Goal: Transaction & Acquisition: Book appointment/travel/reservation

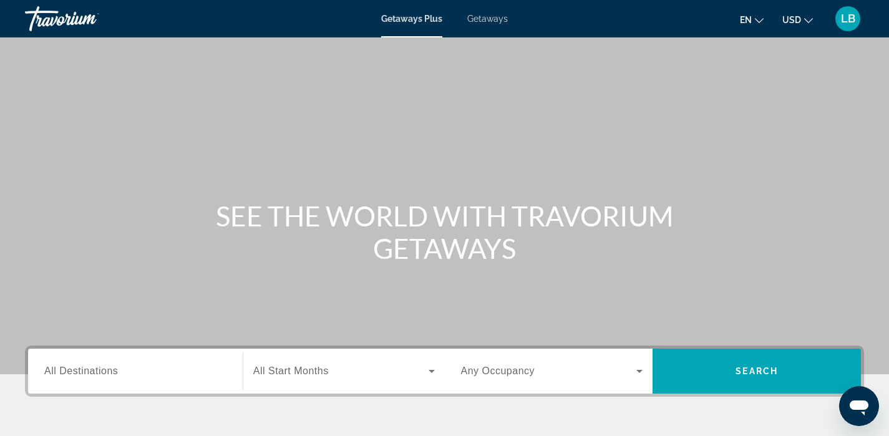
click at [121, 373] on input "Destination All Destinations" at bounding box center [135, 371] width 182 height 15
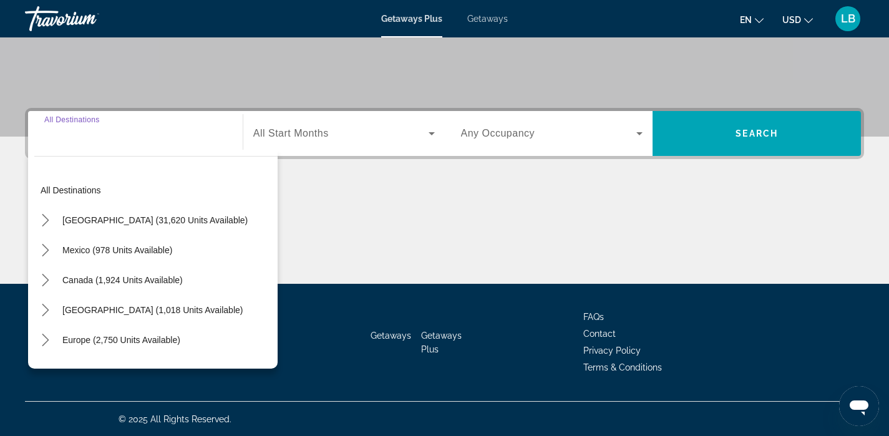
scroll to position [238, 0]
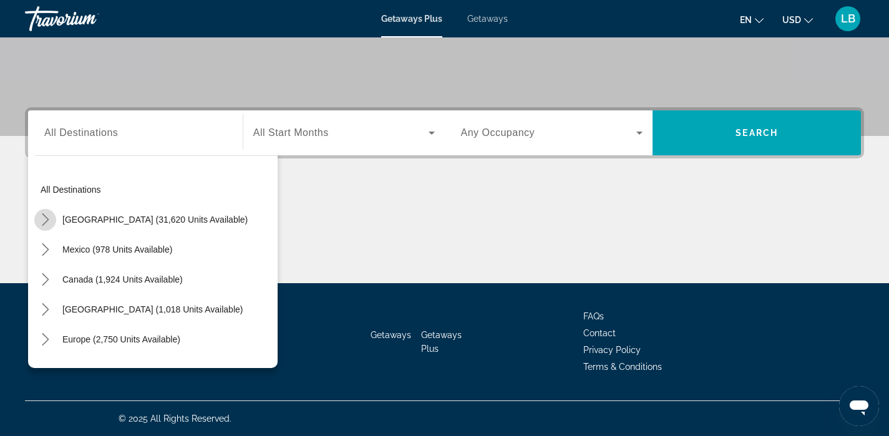
click at [47, 217] on icon "Toggle United States (31,620 units available) submenu" at bounding box center [45, 219] width 12 height 12
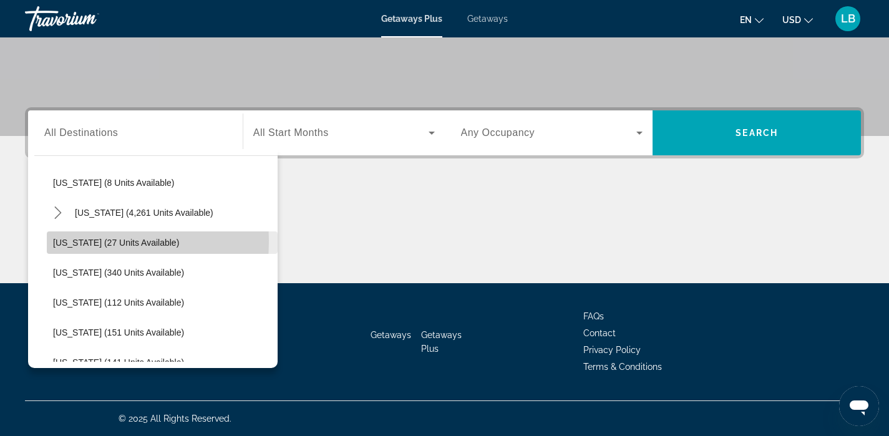
click at [61, 241] on span "Georgia (27 units available)" at bounding box center [116, 243] width 126 height 10
type input "**********"
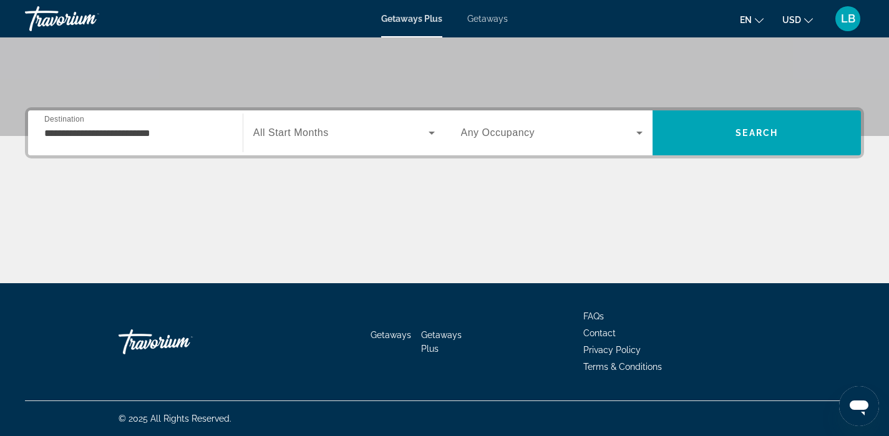
click at [323, 137] on span "All Start Months" at bounding box center [291, 132] width 76 height 11
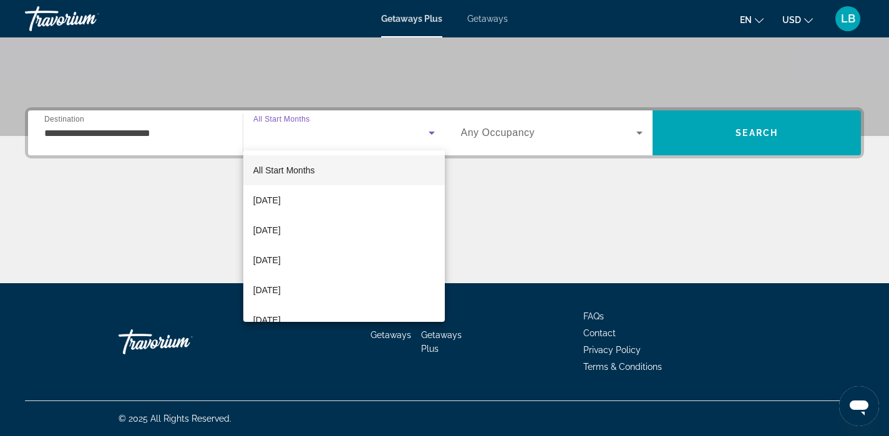
click at [489, 20] on div at bounding box center [444, 218] width 889 height 436
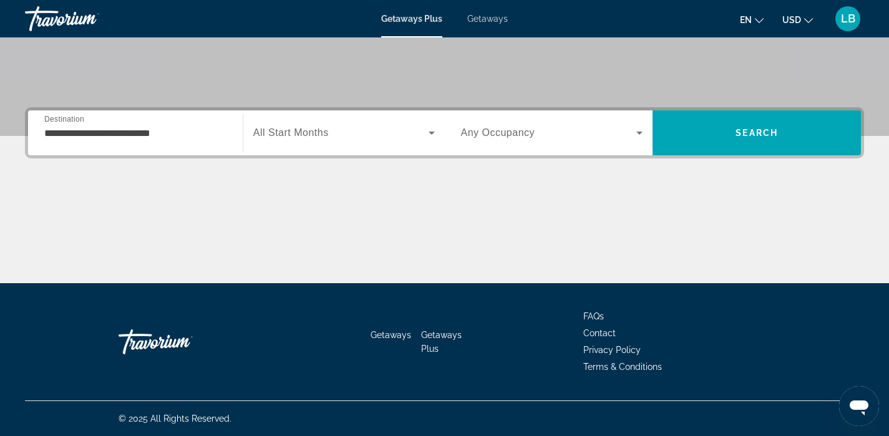
click at [489, 20] on span "Getaways" at bounding box center [487, 19] width 41 height 10
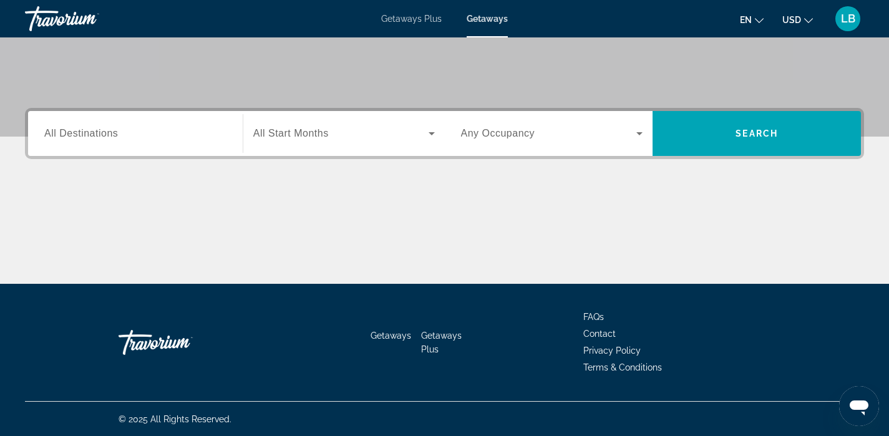
click at [62, 139] on input "Destination All Destinations" at bounding box center [135, 134] width 182 height 15
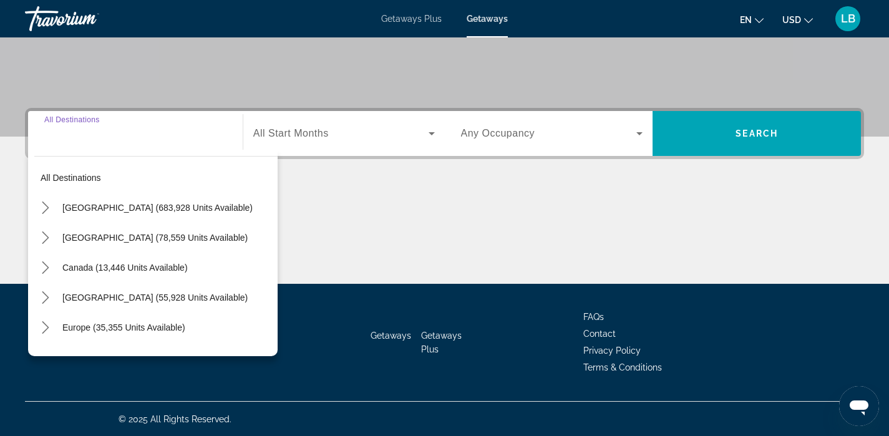
scroll to position [238, 0]
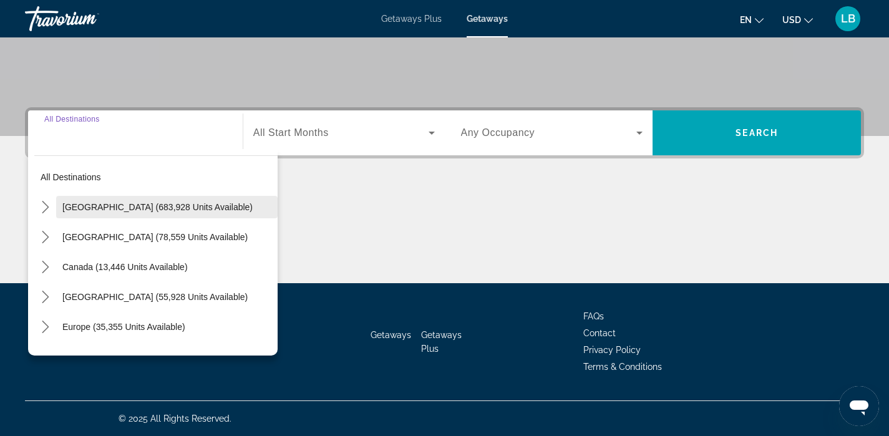
click at [60, 210] on span "Select destination: United States (683,928 units available)" at bounding box center [167, 207] width 222 height 30
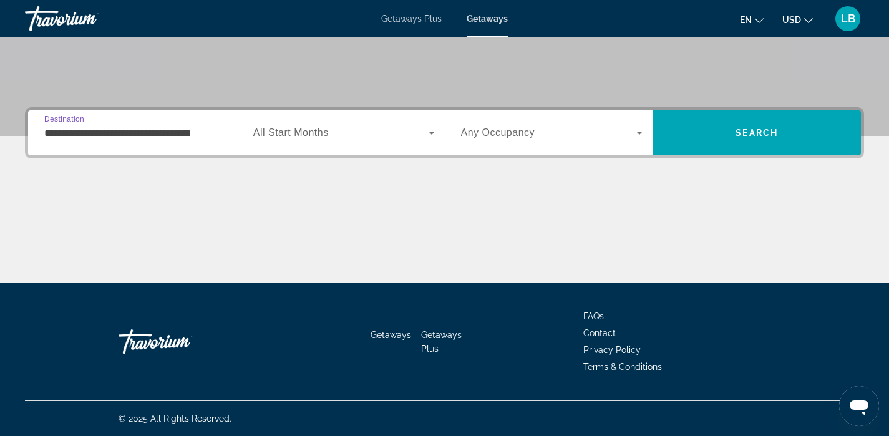
click at [68, 133] on input "**********" at bounding box center [135, 133] width 182 height 15
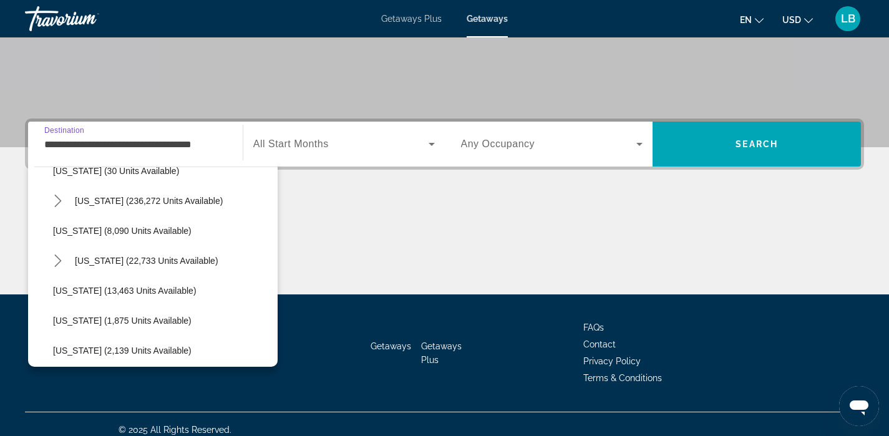
scroll to position [145, 0]
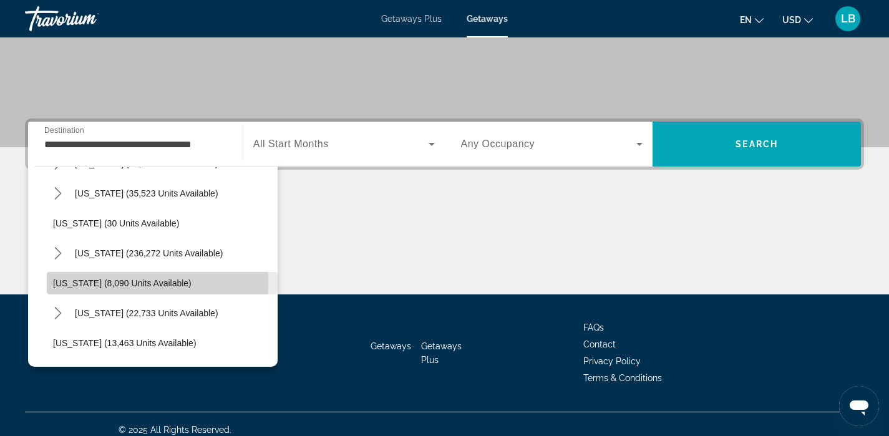
click at [50, 283] on span "Select destination: Georgia (8,090 units available)" at bounding box center [162, 283] width 231 height 30
type input "**********"
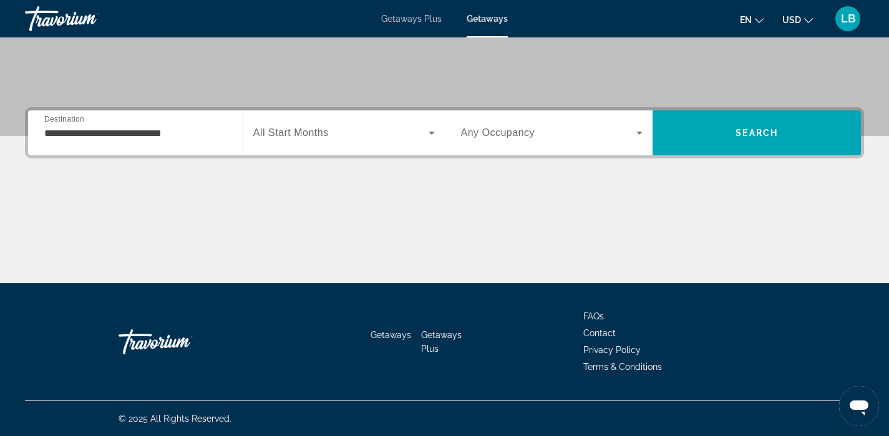
click at [285, 135] on span "All Start Months" at bounding box center [291, 132] width 76 height 11
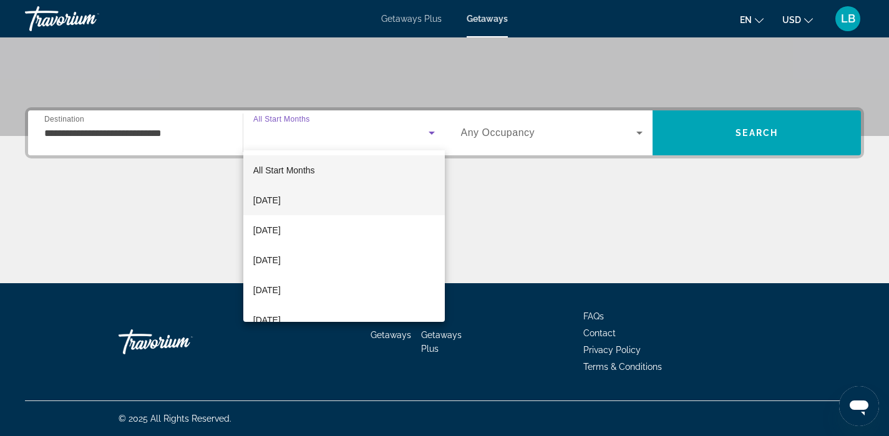
click at [281, 202] on span "[DATE]" at bounding box center [266, 200] width 27 height 15
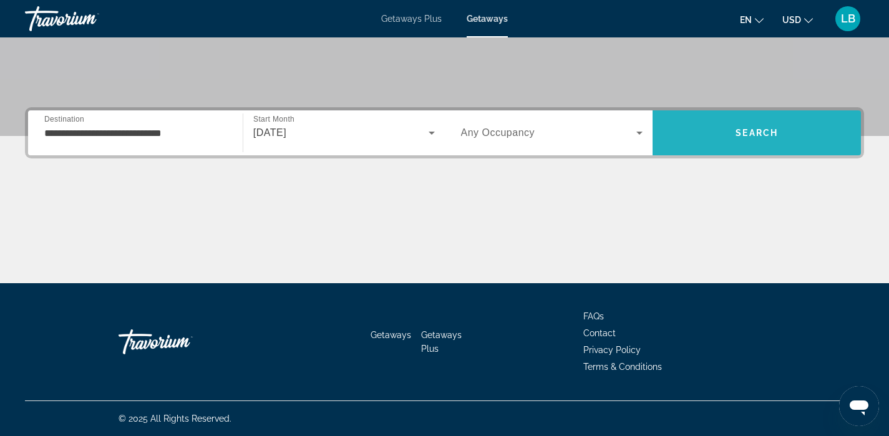
click at [751, 128] on span "Search" at bounding box center [757, 133] width 42 height 10
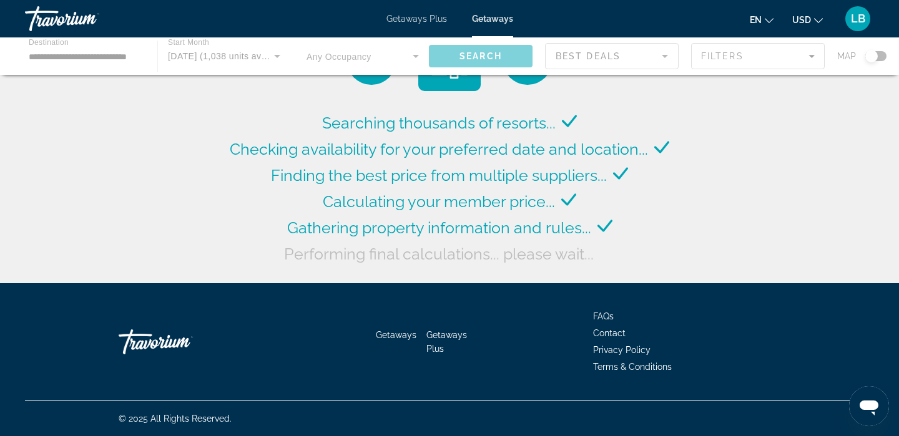
click at [877, 54] on div "Main content" at bounding box center [449, 55] width 899 height 37
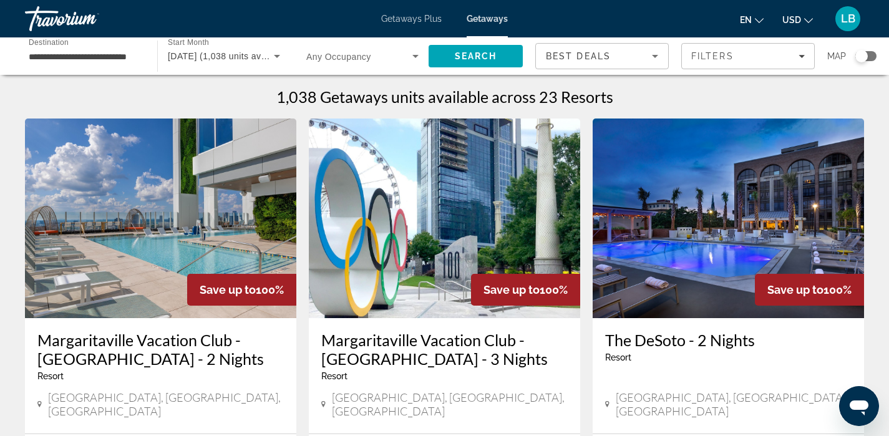
click at [877, 54] on div "**********" at bounding box center [444, 55] width 889 height 37
click at [873, 56] on div "Search widget" at bounding box center [866, 56] width 21 height 10
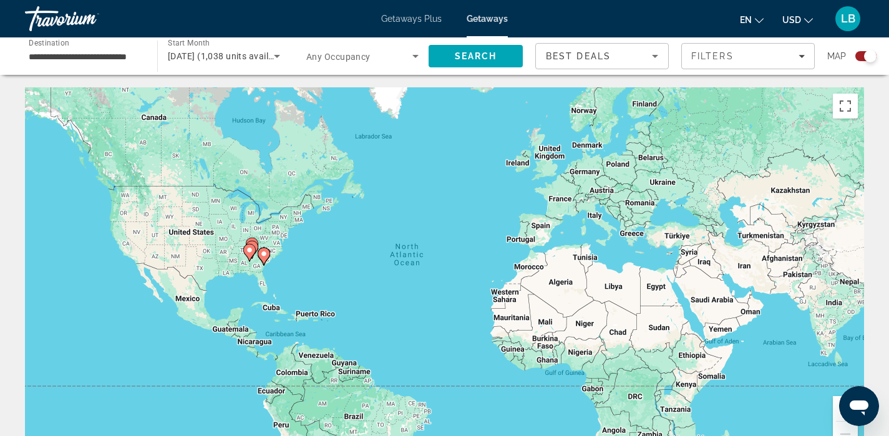
click at [254, 266] on div "To activate drag with keyboard, press Alt + Enter. Once in keyboard drag state,…" at bounding box center [444, 274] width 839 height 374
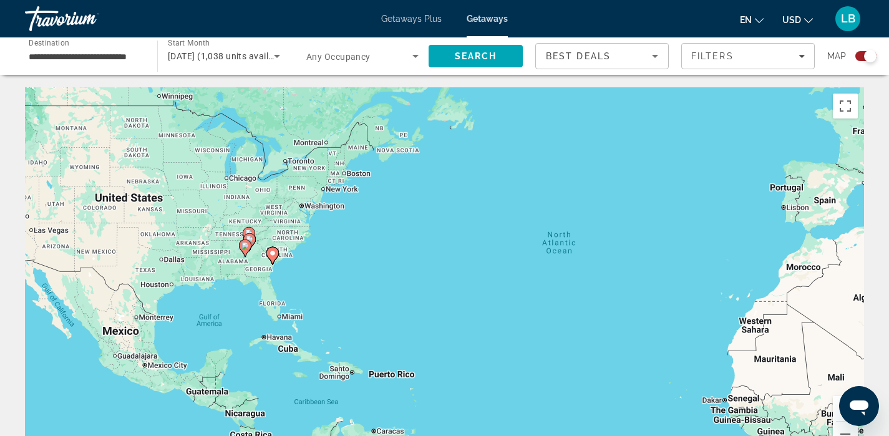
click at [254, 266] on div "To activate drag with keyboard, press Alt + Enter. Once in keyboard drag state,…" at bounding box center [444, 274] width 839 height 374
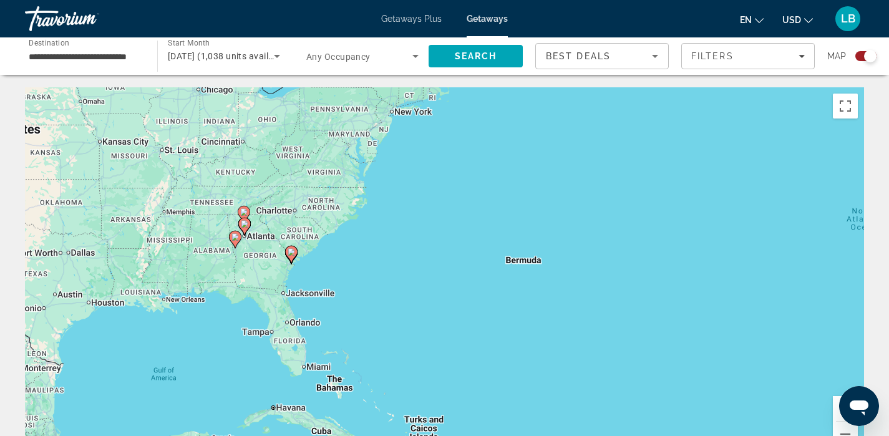
click at [254, 266] on div "To activate drag with keyboard, press Alt + Enter. Once in keyboard drag state,…" at bounding box center [444, 274] width 839 height 374
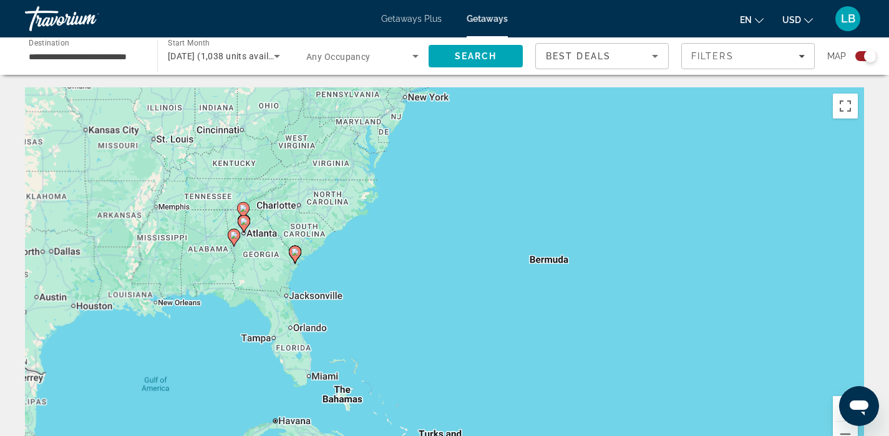
click at [254, 266] on div "To activate drag with keyboard, press Alt + Enter. Once in keyboard drag state,…" at bounding box center [444, 274] width 839 height 374
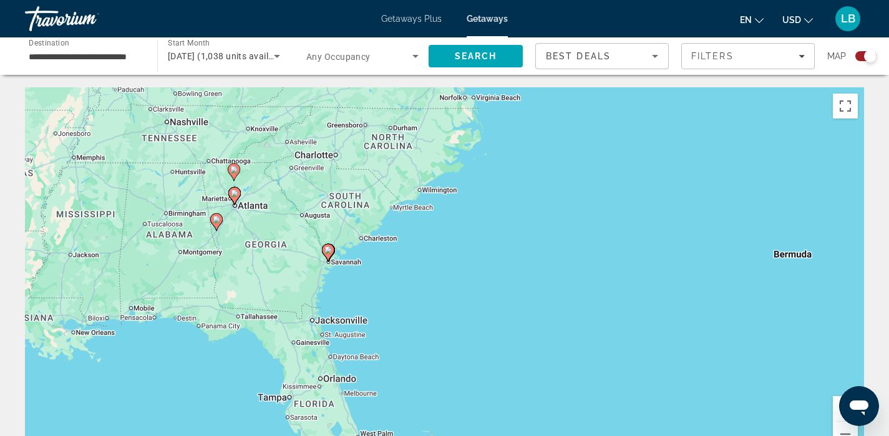
click at [254, 266] on div "To activate drag with keyboard, press Alt + Enter. Once in keyboard drag state,…" at bounding box center [444, 274] width 839 height 374
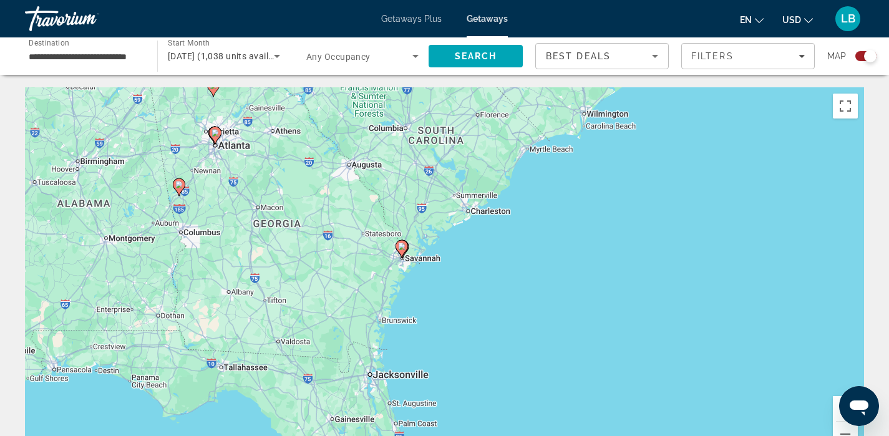
click at [237, 181] on div "To activate drag with keyboard, press Alt + Enter. Once in keyboard drag state,…" at bounding box center [444, 274] width 839 height 374
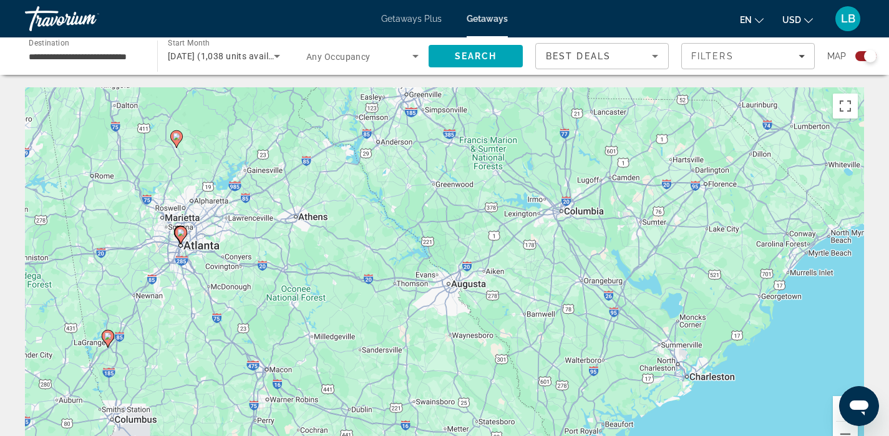
drag, startPoint x: 238, startPoint y: 142, endPoint x: 226, endPoint y: 281, distance: 140.3
click at [226, 281] on div "To activate drag with keyboard, press Alt + Enter. Once in keyboard drag state,…" at bounding box center [444, 274] width 839 height 374
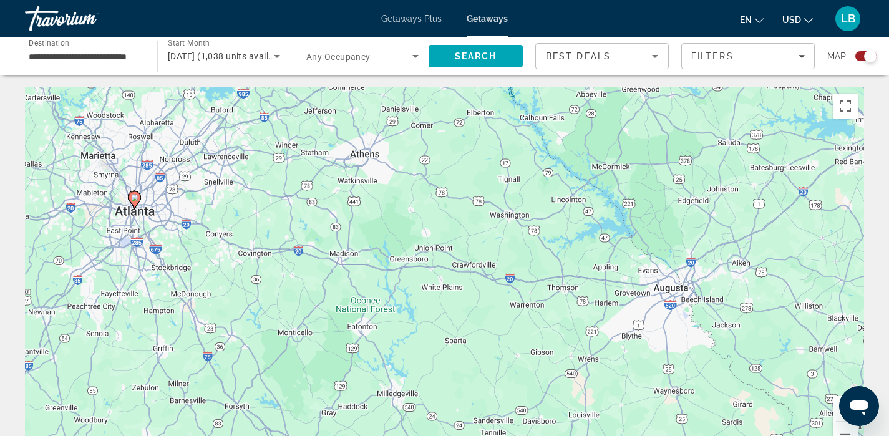
click at [214, 151] on div "To activate drag with keyboard, press Alt + Enter. Once in keyboard drag state,…" at bounding box center [444, 274] width 839 height 374
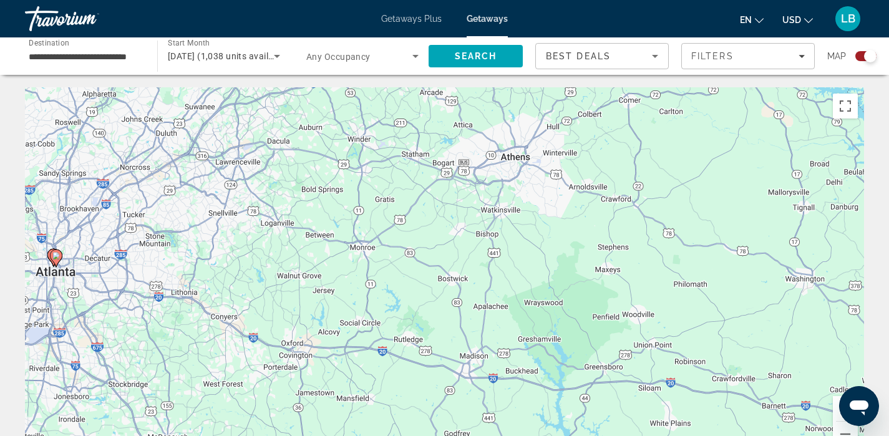
click at [214, 151] on div "To activate drag with keyboard, press Alt + Enter. Once in keyboard drag state,…" at bounding box center [444, 274] width 839 height 374
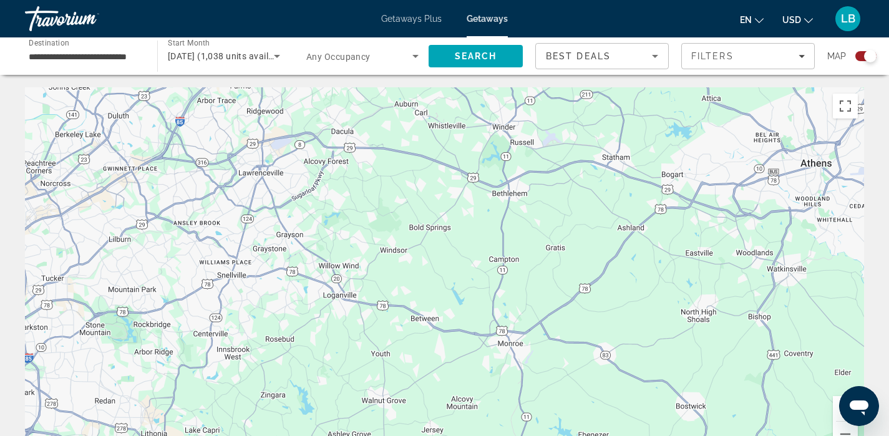
click at [214, 151] on div "To activate drag with keyboard, press Alt + Enter. Once in keyboard drag state,…" at bounding box center [444, 274] width 839 height 374
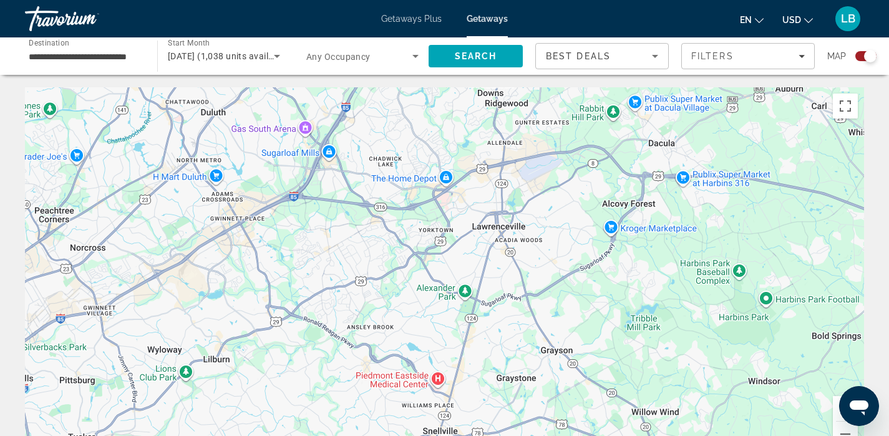
drag, startPoint x: 214, startPoint y: 151, endPoint x: 414, endPoint y: 180, distance: 202.4
click at [414, 180] on div "Main content" at bounding box center [444, 274] width 839 height 374
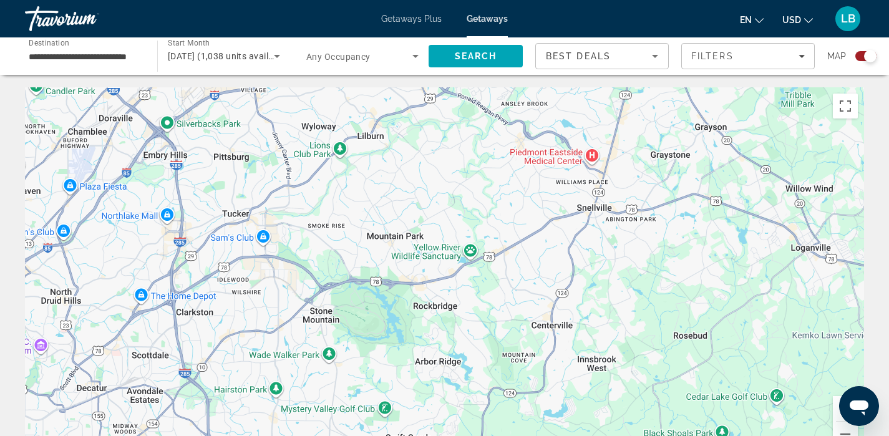
drag, startPoint x: 331, startPoint y: 240, endPoint x: 478, endPoint y: 19, distance: 266.0
click at [478, 19] on div "**********" at bounding box center [444, 218] width 889 height 436
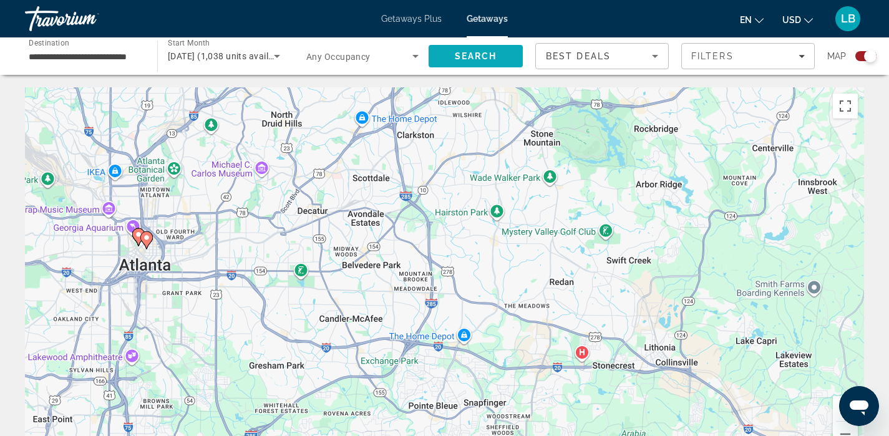
drag, startPoint x: 286, startPoint y: 225, endPoint x: 513, endPoint y: 42, distance: 291.6
click at [217, 242] on div "To activate drag with keyboard, press Alt + Enter. Once in keyboard drag state,…" at bounding box center [444, 274] width 839 height 374
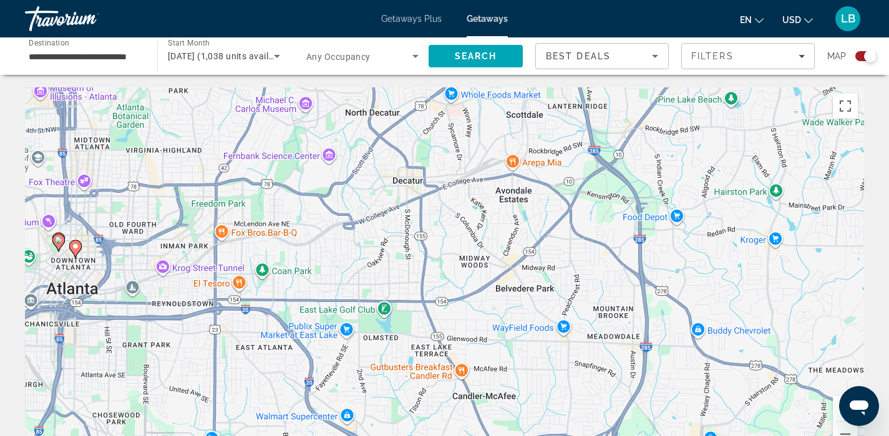
click at [75, 246] on image "Main content" at bounding box center [75, 246] width 7 height 7
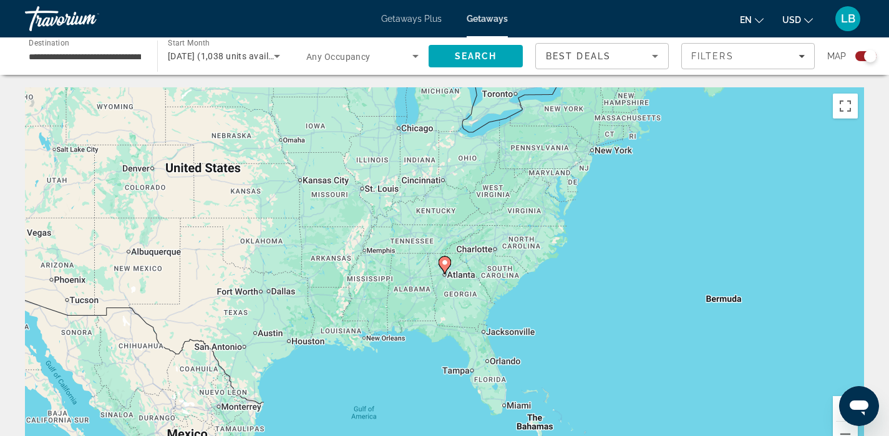
click at [448, 265] on image "Main content" at bounding box center [444, 262] width 7 height 7
type input "**********"
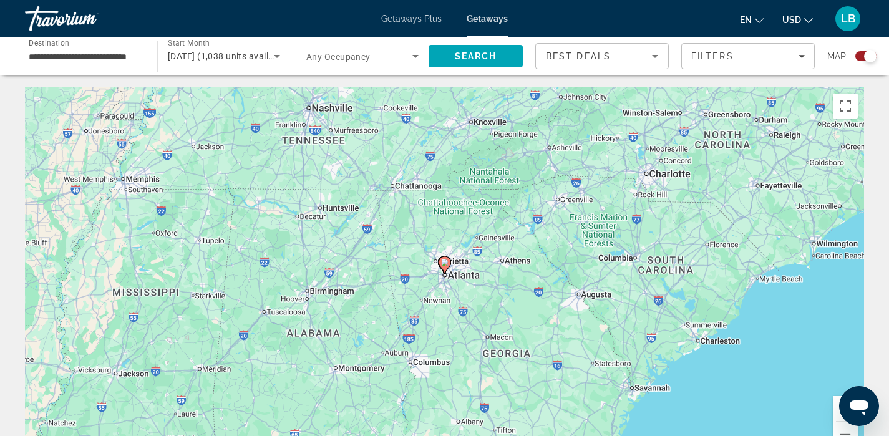
click at [448, 265] on image "Main content" at bounding box center [444, 262] width 7 height 7
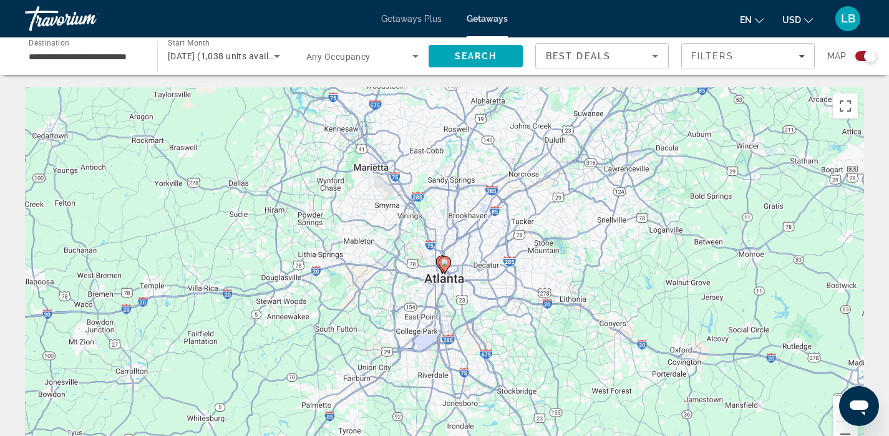
click at [446, 261] on image "Main content" at bounding box center [444, 262] width 7 height 7
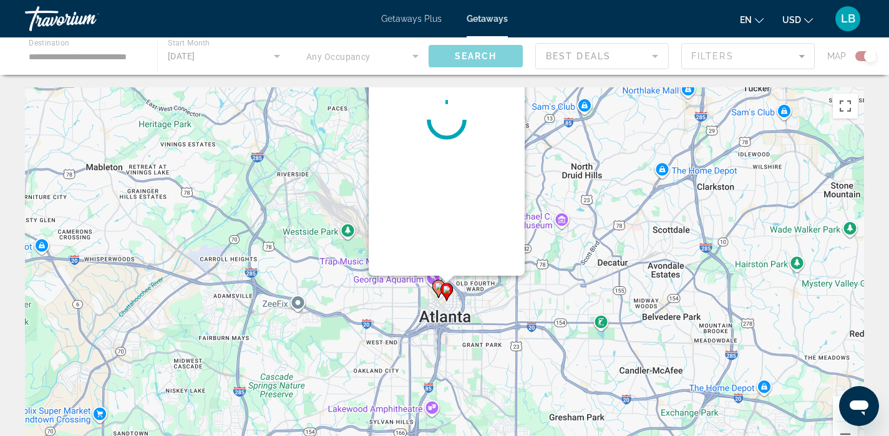
drag, startPoint x: 553, startPoint y: 351, endPoint x: 546, endPoint y: 238, distance: 113.8
click at [546, 238] on div "To activate drag with keyboard, press Alt + Enter. Once in keyboard drag state,…" at bounding box center [444, 274] width 839 height 374
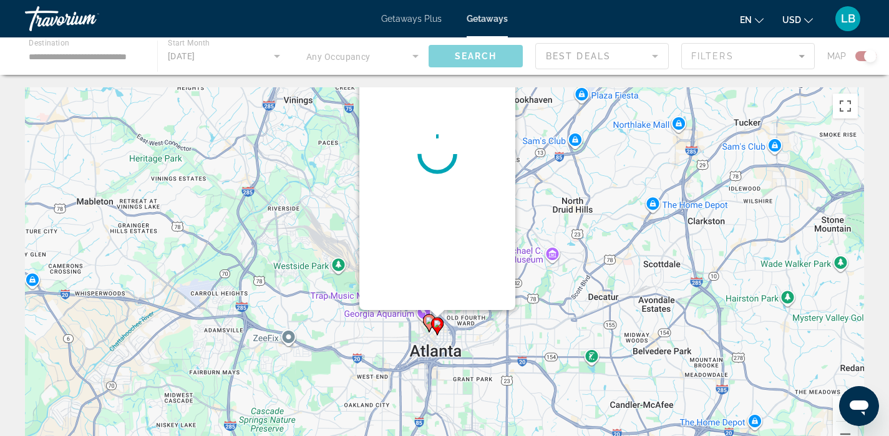
click at [426, 320] on image "Main content" at bounding box center [429, 320] width 7 height 7
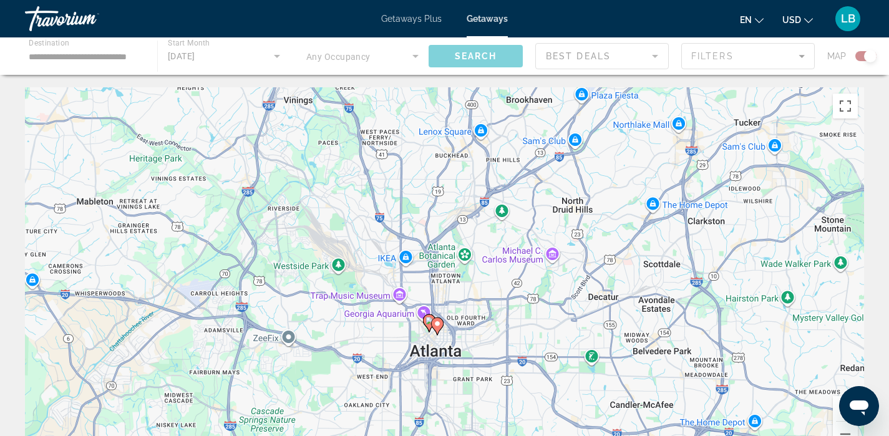
click at [426, 320] on image "Main content" at bounding box center [429, 320] width 7 height 7
click at [429, 320] on image "Main content" at bounding box center [429, 320] width 7 height 7
click at [418, 329] on div "To navigate, press the arrow keys. To activate drag with keyboard, press Alt + …" at bounding box center [444, 274] width 839 height 374
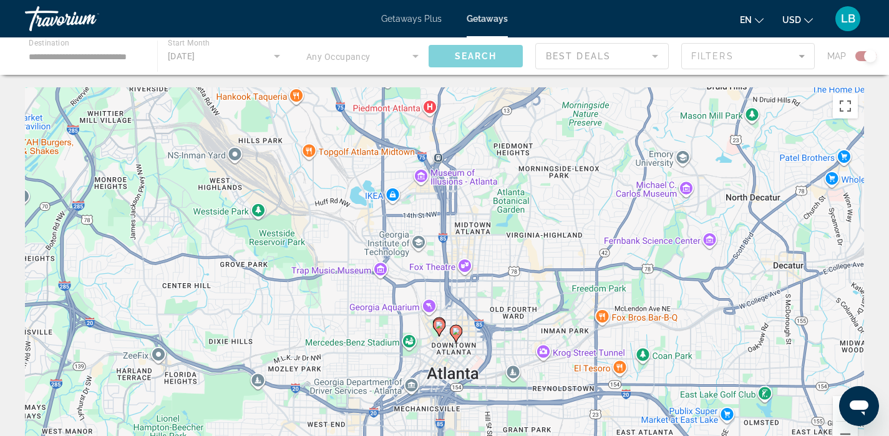
click at [415, 329] on div "To activate drag with keyboard, press Alt + Enter. Once in keyboard drag state,…" at bounding box center [444, 274] width 839 height 374
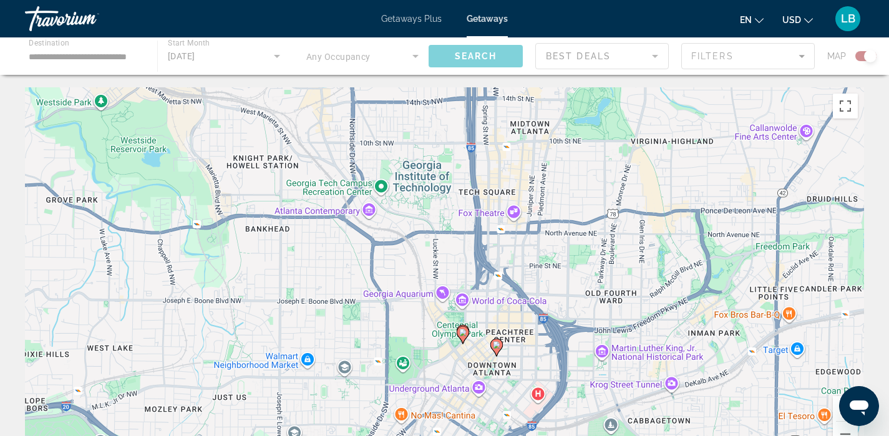
click at [499, 344] on image "Main content" at bounding box center [496, 344] width 7 height 7
click at [494, 343] on image "Main content" at bounding box center [496, 344] width 7 height 7
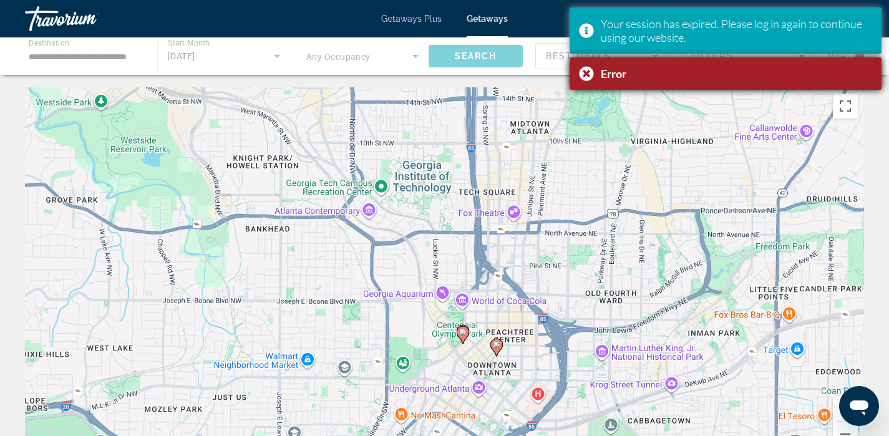
click at [833, 23] on div "Your session has expired. Please log in again to continue using our website. Er…" at bounding box center [726, 50] width 312 height 86
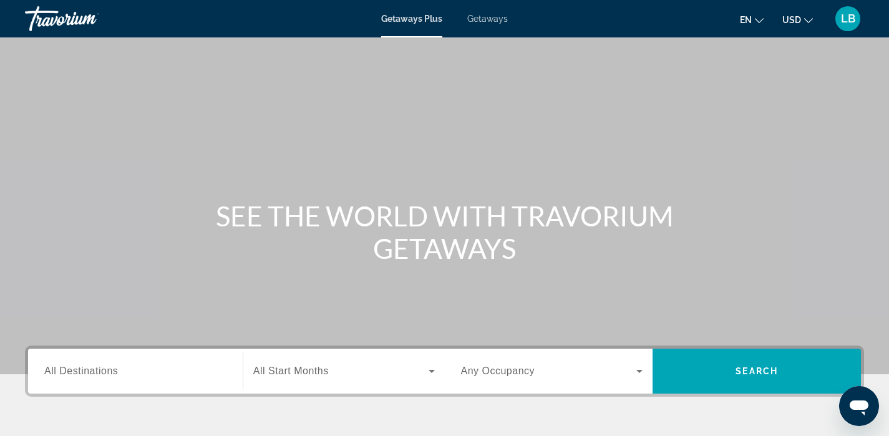
click at [498, 15] on span "Getaways" at bounding box center [487, 19] width 41 height 10
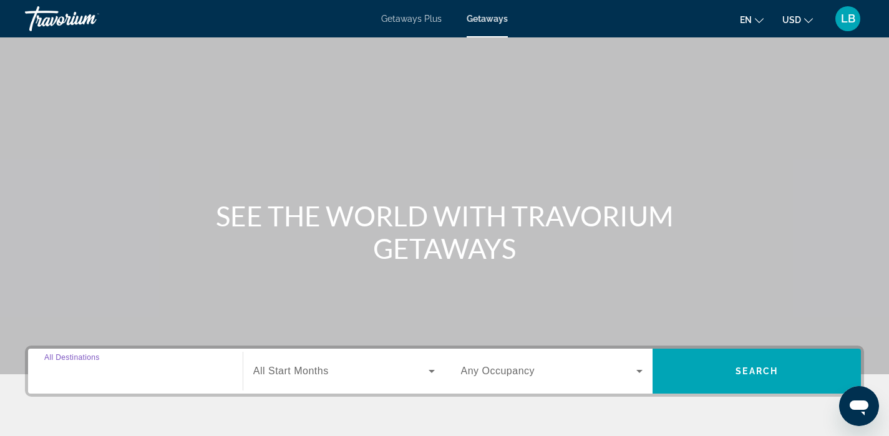
click at [74, 363] on div "Destination All Destinations" at bounding box center [135, 372] width 182 height 36
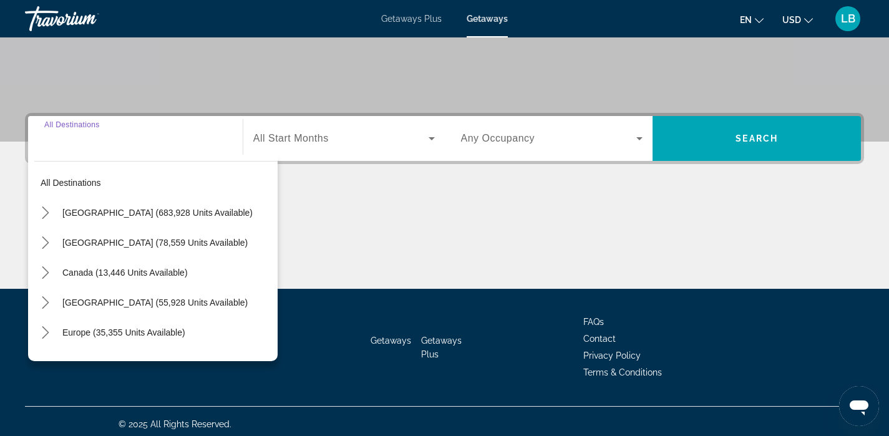
scroll to position [238, 0]
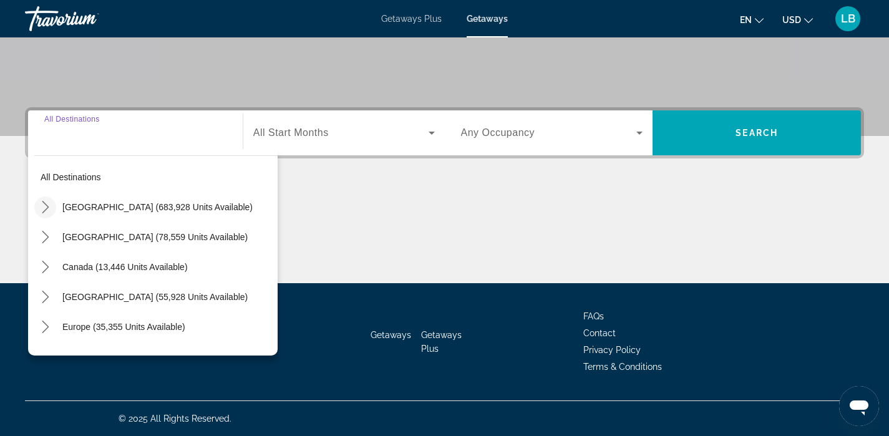
click at [46, 207] on icon "Toggle United States (683,928 units available) submenu" at bounding box center [45, 207] width 12 height 12
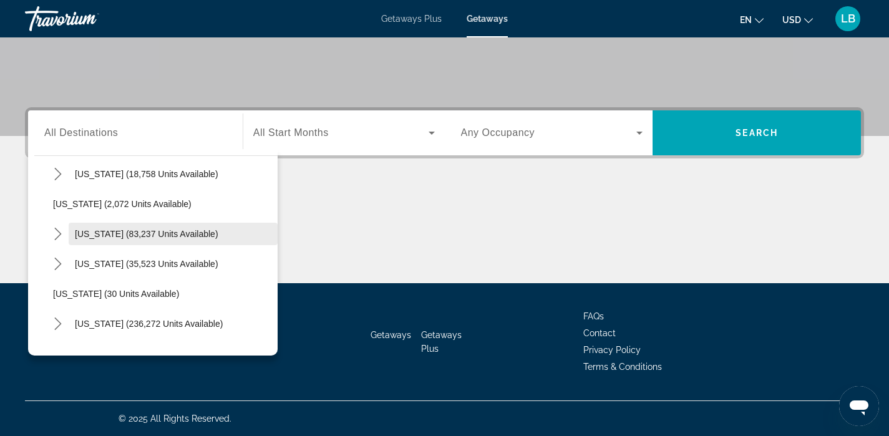
scroll to position [132, 0]
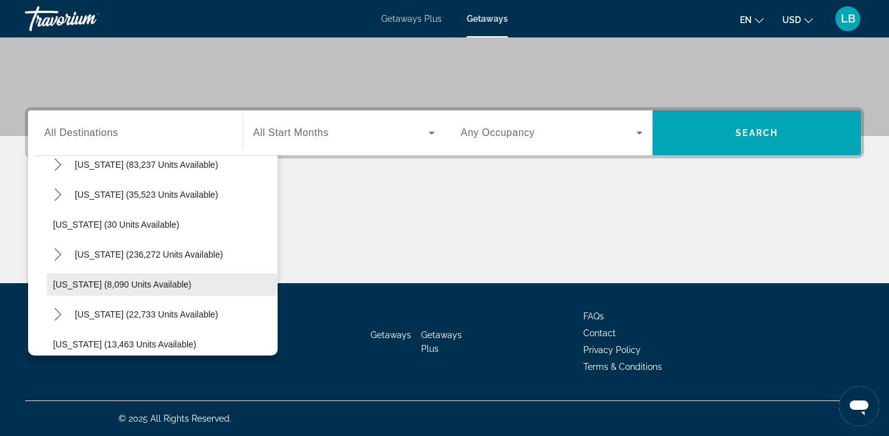
click at [52, 286] on span "Select destination: Georgia (8,090 units available)" at bounding box center [162, 285] width 231 height 30
type input "**********"
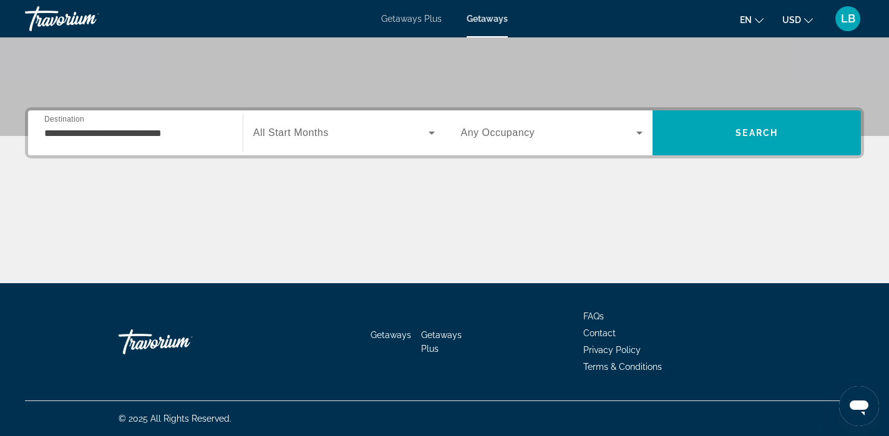
click at [270, 135] on span "All Start Months" at bounding box center [291, 132] width 76 height 11
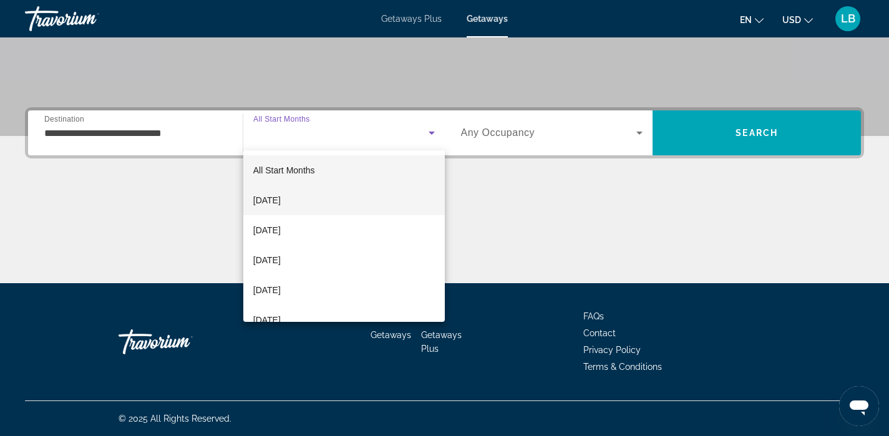
click at [273, 206] on span "[DATE]" at bounding box center [266, 200] width 27 height 15
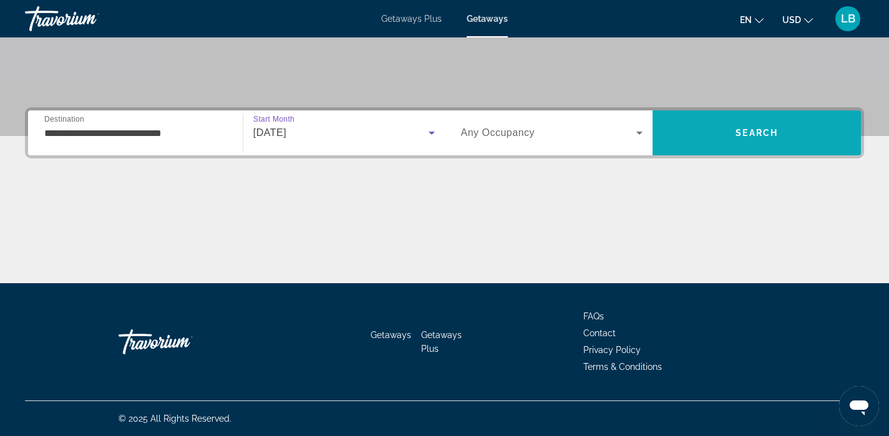
click at [731, 134] on span "Search" at bounding box center [757, 133] width 208 height 30
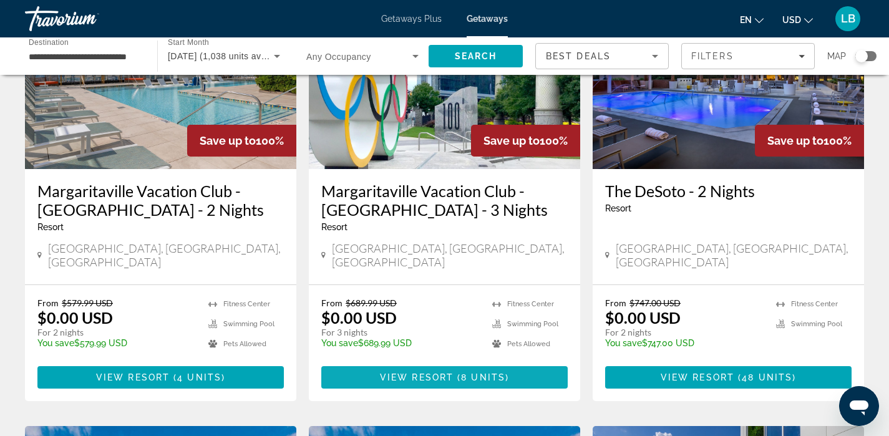
scroll to position [140, 0]
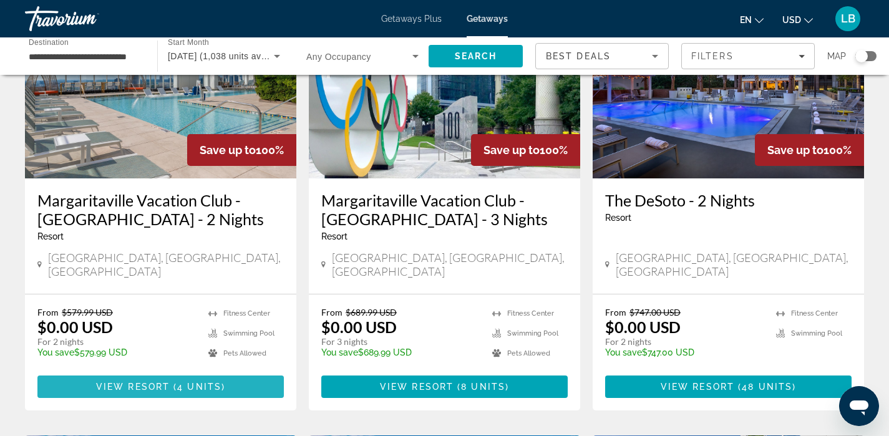
click at [140, 382] on span "View Resort" at bounding box center [133, 387] width 74 height 10
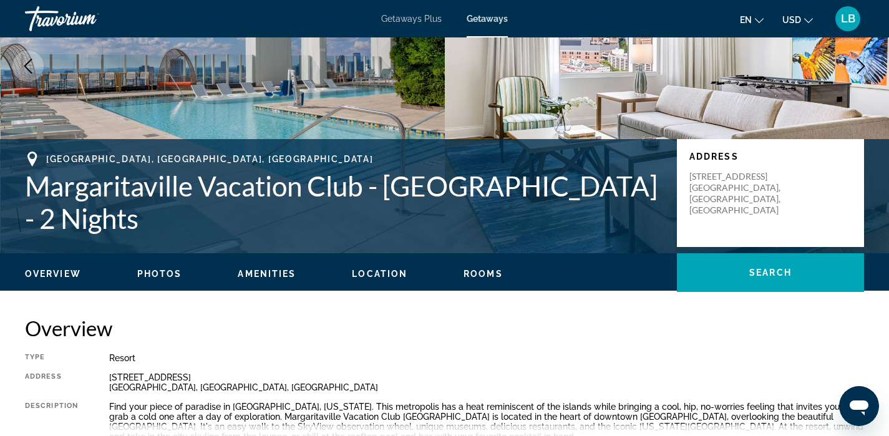
scroll to position [152, 0]
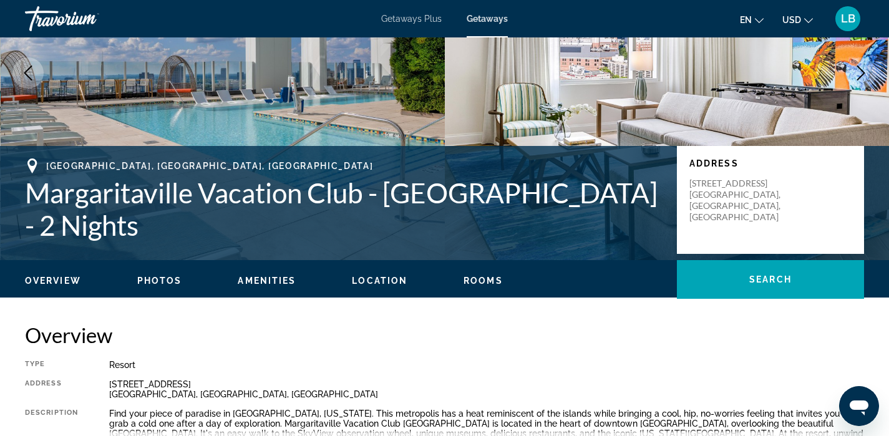
click at [157, 280] on span "Photos" at bounding box center [159, 281] width 45 height 10
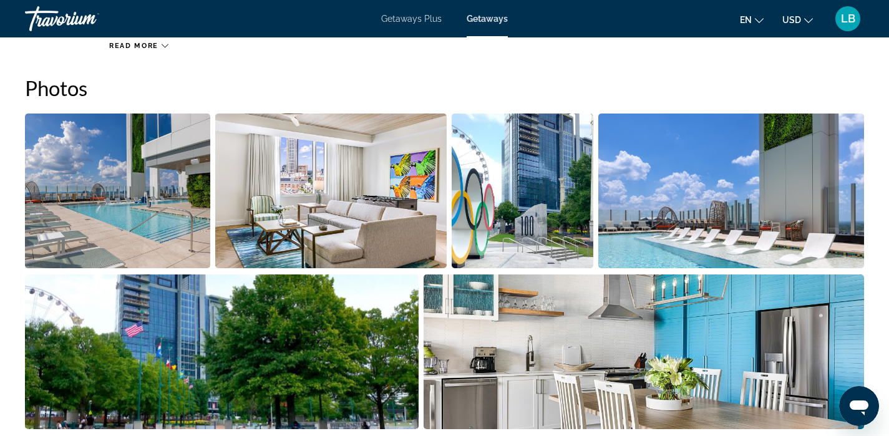
scroll to position [566, 0]
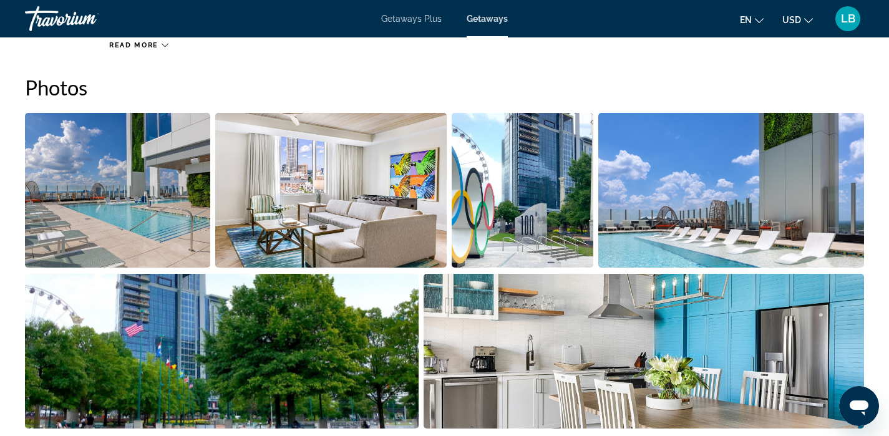
click at [279, 196] on img "Open full-screen image slider" at bounding box center [331, 190] width 232 height 155
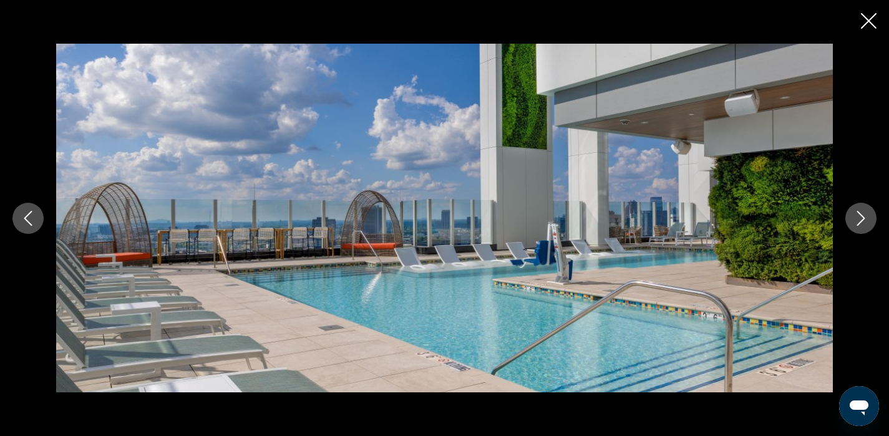
click at [855, 230] on button "Next image" at bounding box center [861, 218] width 31 height 31
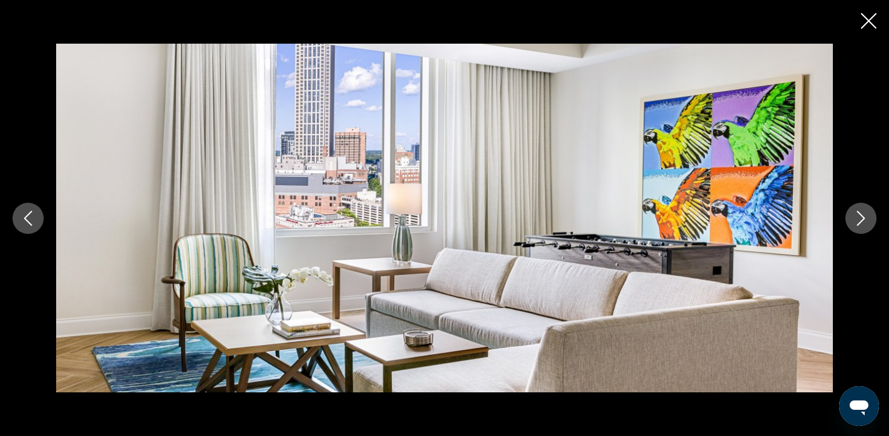
click at [857, 225] on icon "Next image" at bounding box center [861, 218] width 8 height 15
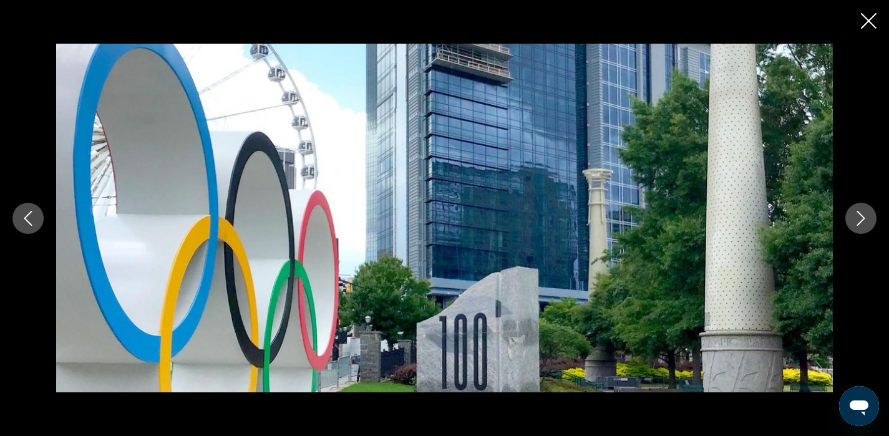
click at [857, 225] on icon "Next image" at bounding box center [861, 218] width 8 height 15
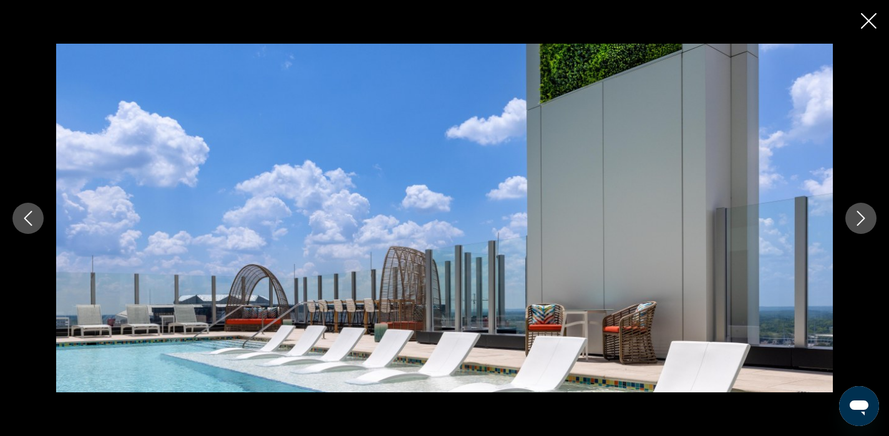
click at [857, 225] on icon "Next image" at bounding box center [861, 218] width 8 height 15
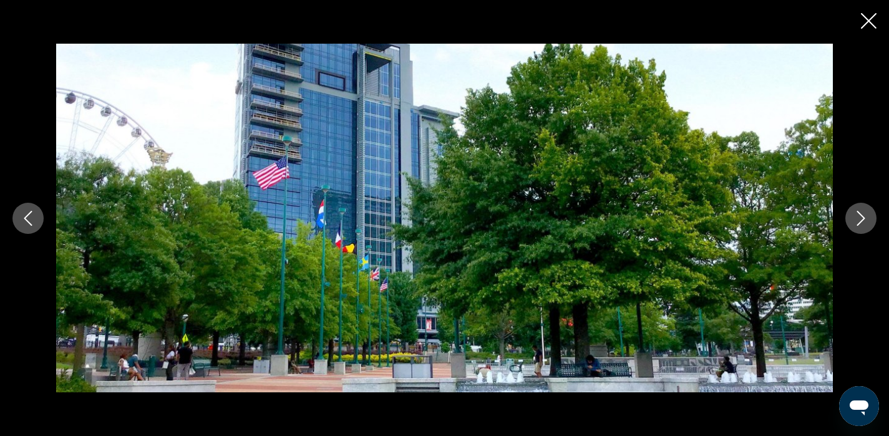
click at [857, 225] on icon "Next image" at bounding box center [861, 218] width 8 height 15
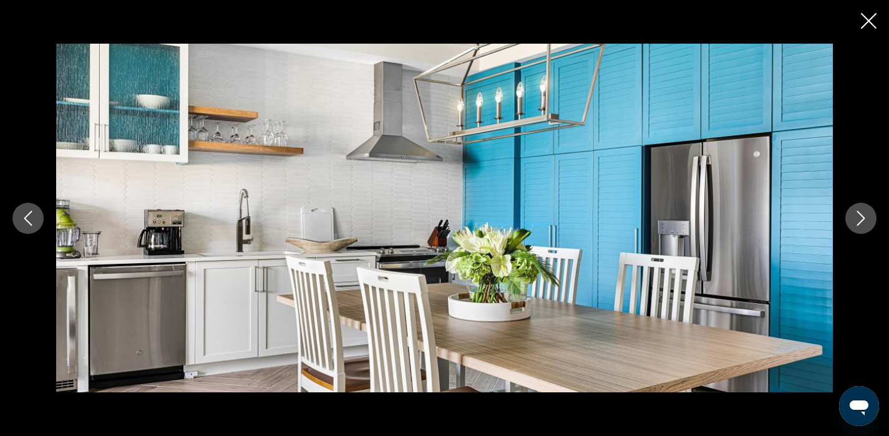
click at [857, 225] on icon "Next image" at bounding box center [861, 218] width 8 height 15
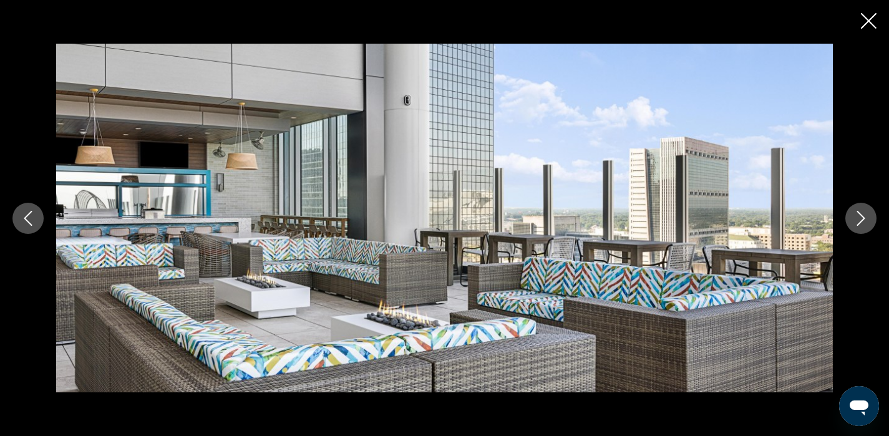
click at [857, 225] on icon "Next image" at bounding box center [861, 218] width 8 height 15
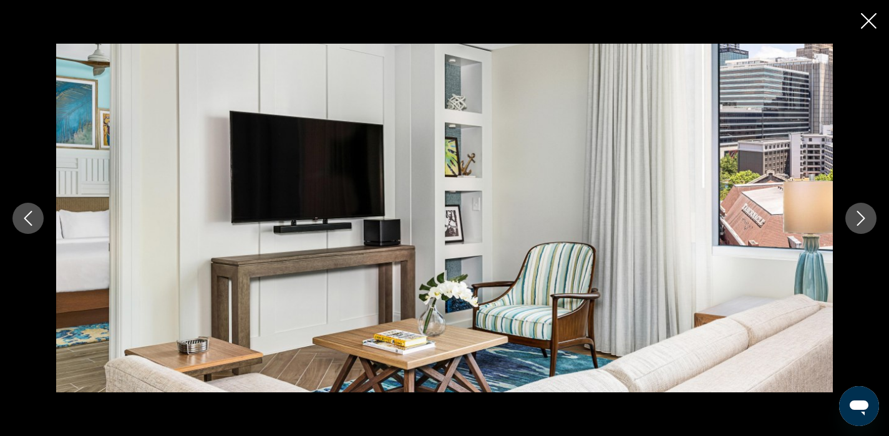
click at [859, 222] on icon "Next image" at bounding box center [861, 218] width 15 height 15
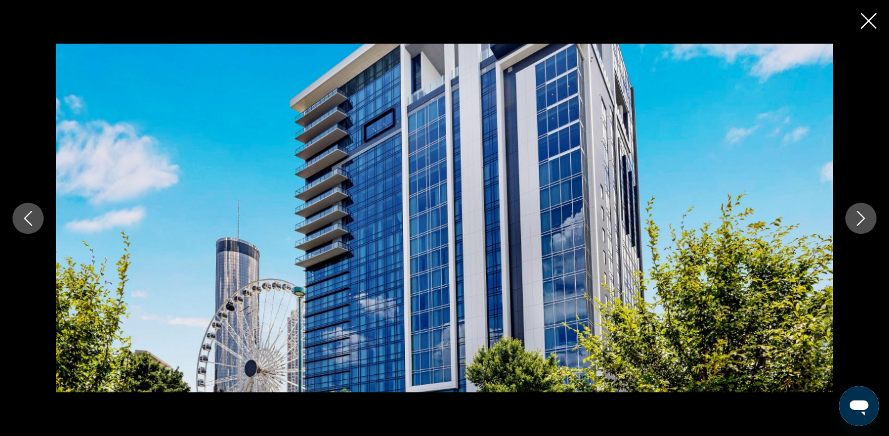
click at [859, 222] on icon "Next image" at bounding box center [861, 218] width 15 height 15
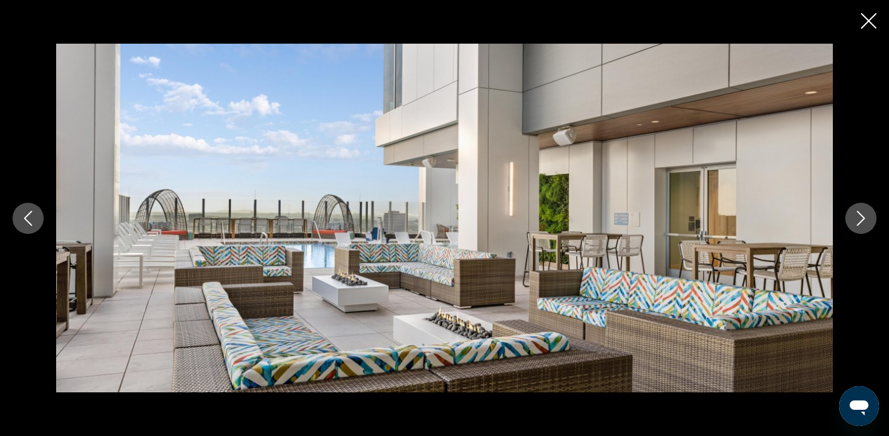
click at [859, 222] on icon "Next image" at bounding box center [861, 218] width 15 height 15
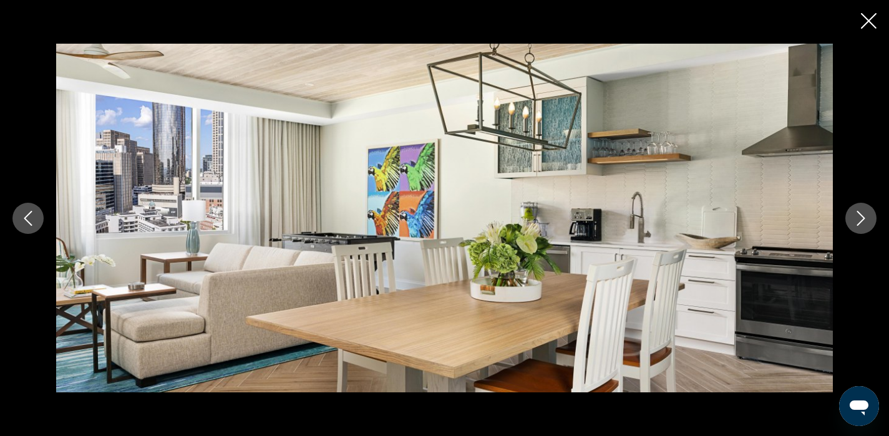
click at [859, 222] on icon "Next image" at bounding box center [861, 218] width 15 height 15
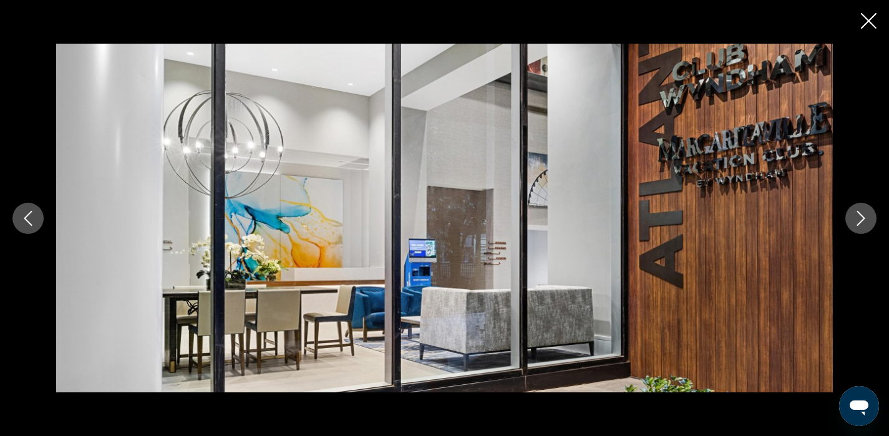
click at [859, 222] on icon "Next image" at bounding box center [861, 218] width 15 height 15
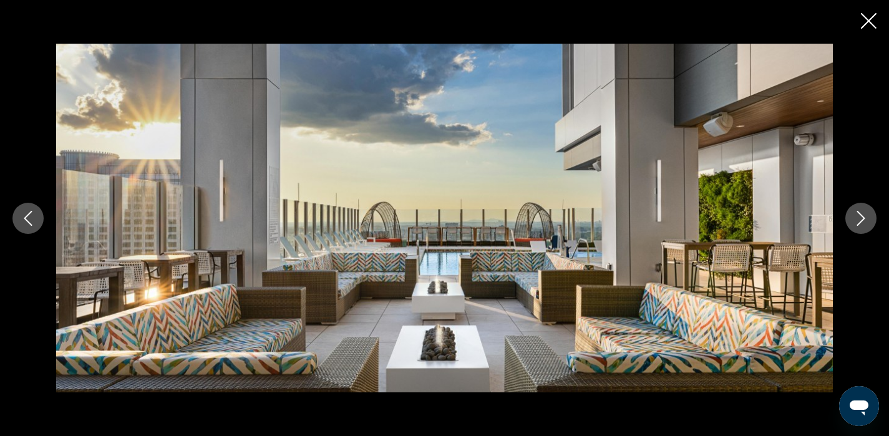
click at [859, 222] on icon "Next image" at bounding box center [861, 218] width 15 height 15
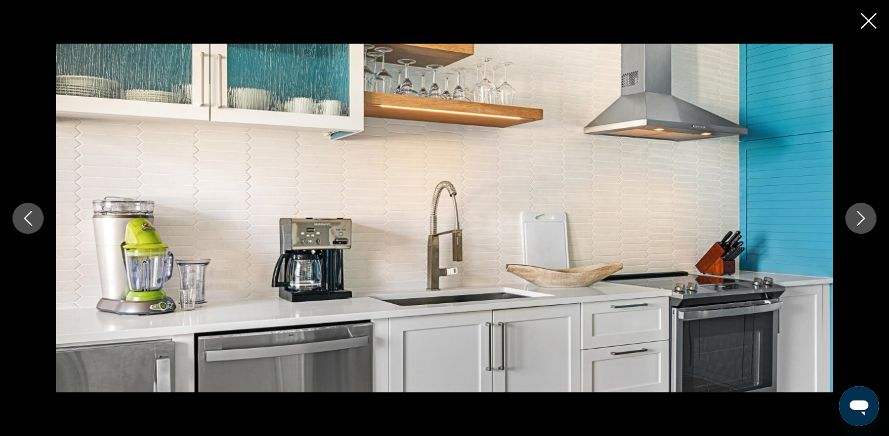
click at [859, 222] on icon "Next image" at bounding box center [861, 218] width 15 height 15
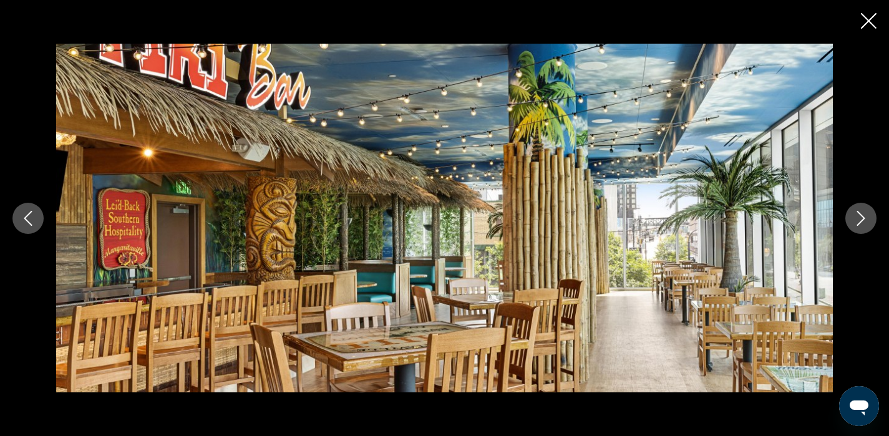
click at [859, 222] on icon "Next image" at bounding box center [861, 218] width 15 height 15
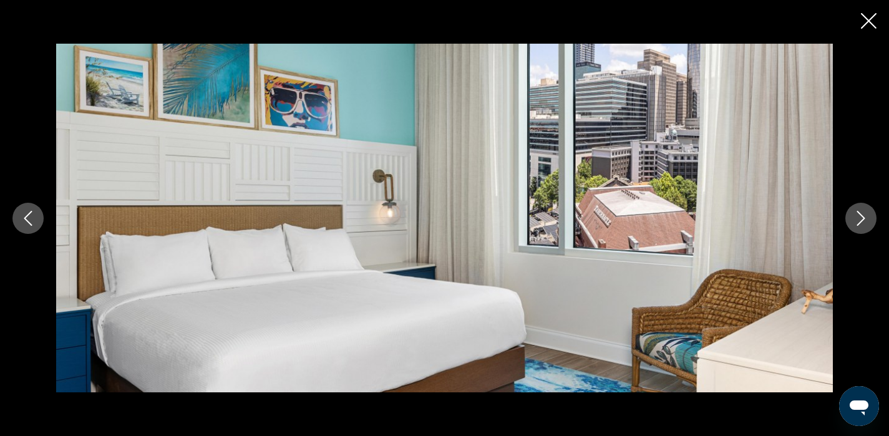
click at [859, 222] on icon "Next image" at bounding box center [861, 218] width 15 height 15
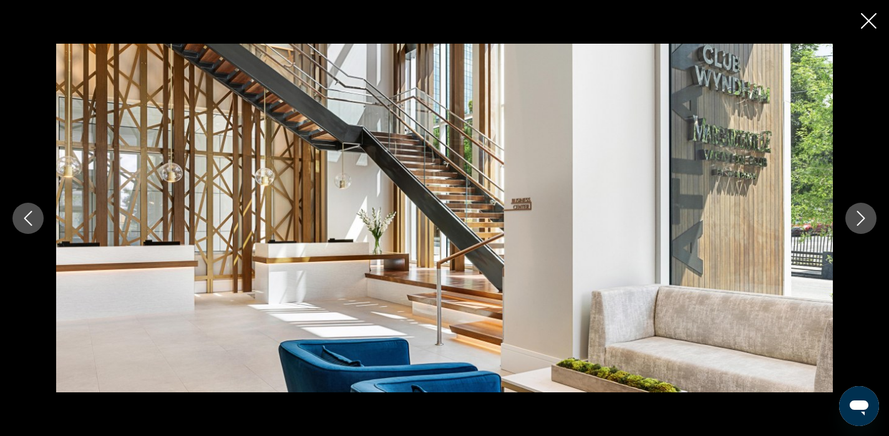
scroll to position [829, 0]
click at [853, 216] on button "Next image" at bounding box center [861, 218] width 31 height 31
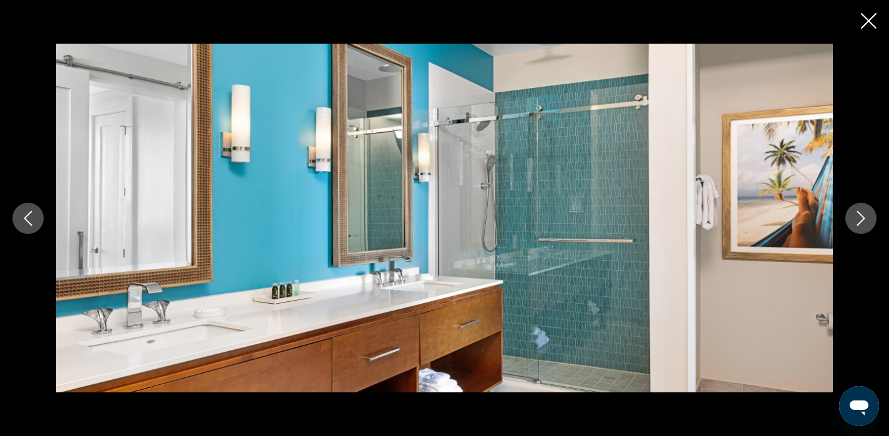
click at [864, 217] on icon "Next image" at bounding box center [861, 218] width 15 height 15
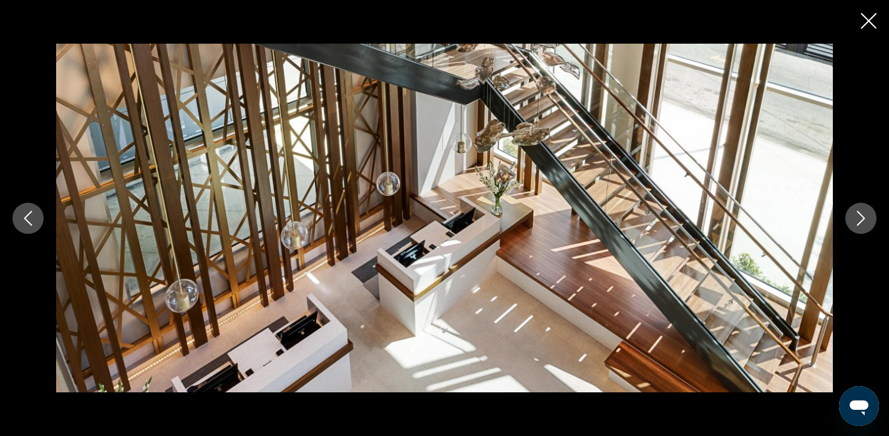
click at [864, 217] on icon "Next image" at bounding box center [861, 218] width 15 height 15
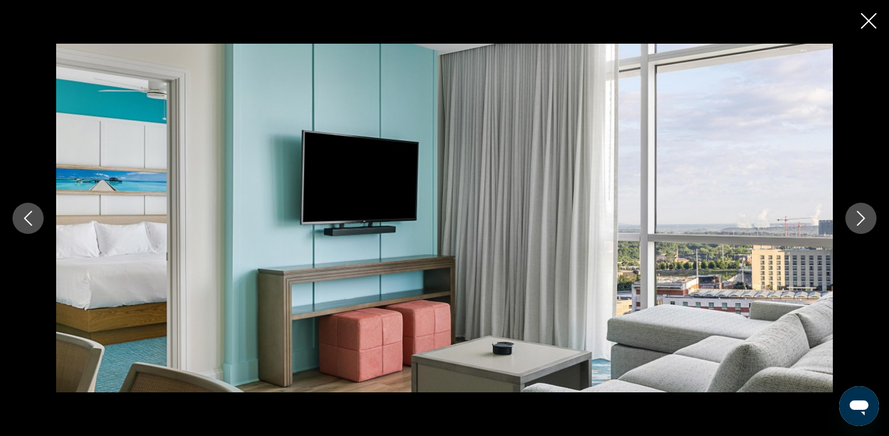
click at [864, 217] on icon "Next image" at bounding box center [861, 218] width 15 height 15
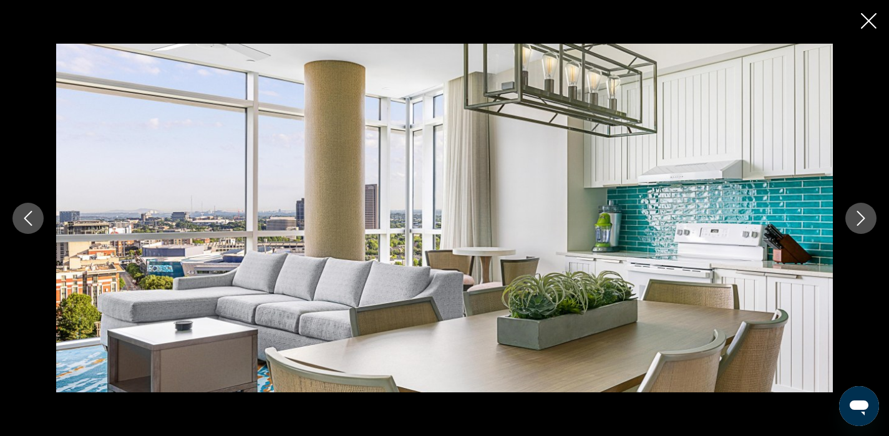
click at [864, 217] on icon "Next image" at bounding box center [861, 218] width 8 height 15
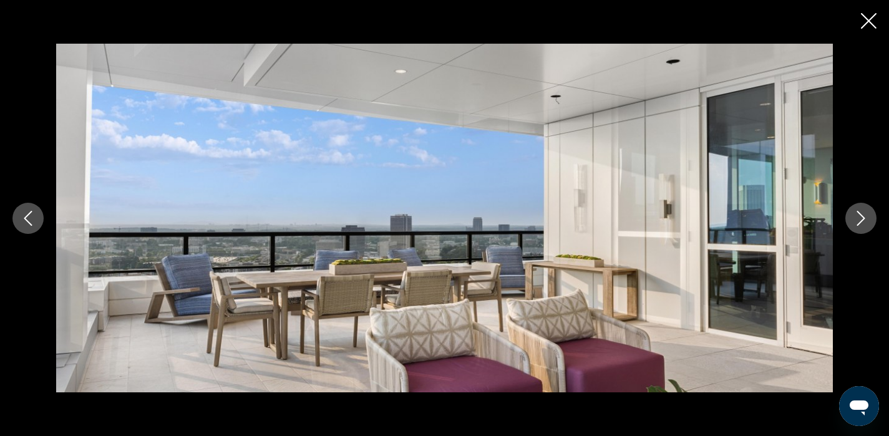
click at [873, 21] on icon "Close slideshow" at bounding box center [869, 21] width 16 height 16
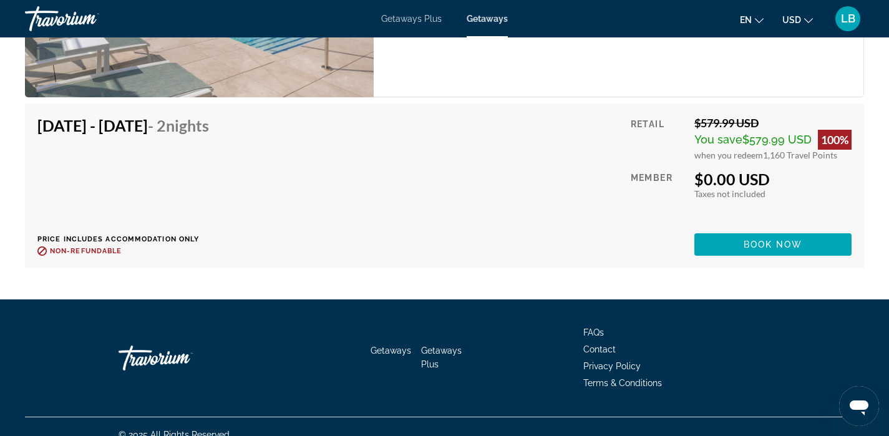
scroll to position [2441, 0]
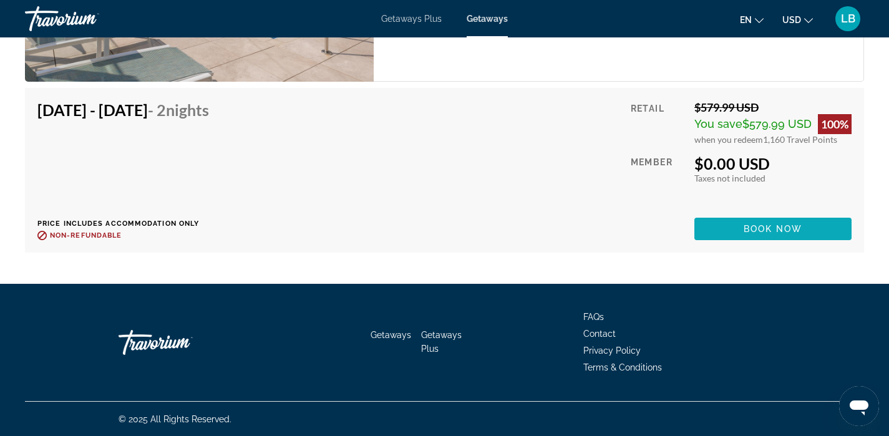
click at [771, 225] on span "Book now" at bounding box center [773, 229] width 59 height 10
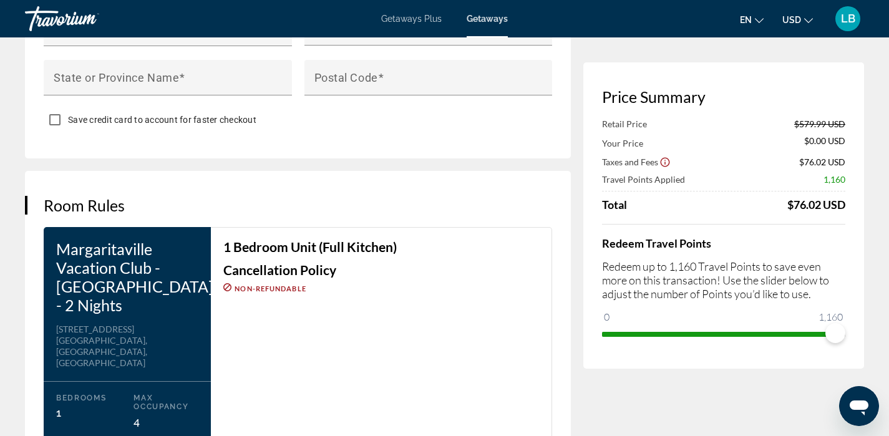
scroll to position [1568, 0]
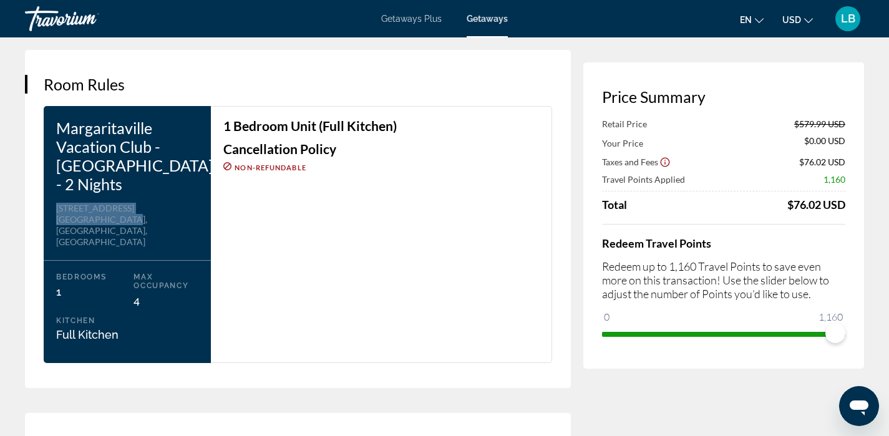
drag, startPoint x: 122, startPoint y: 199, endPoint x: 56, endPoint y: 190, distance: 67.4
click at [56, 190] on div "Margaritaville Vacation Club - [GEOGRAPHIC_DATA] - 2 Nights Address [STREET_ADD…" at bounding box center [127, 234] width 167 height 257
copy div "[STREET_ADDRESS]"
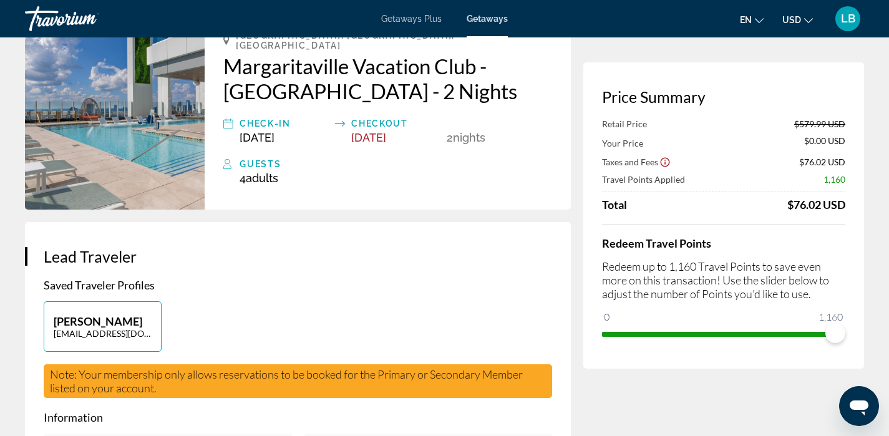
scroll to position [0, 0]
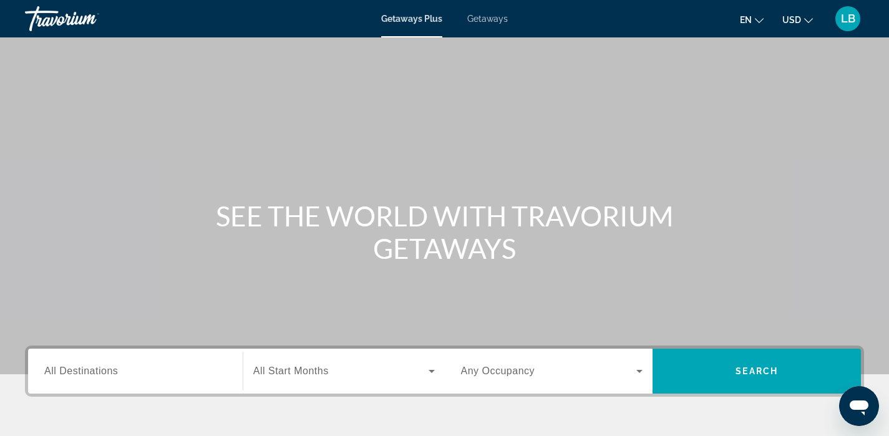
click at [487, 26] on div "Getaways Plus Getaways en English Español Français Italiano Português русский U…" at bounding box center [444, 18] width 889 height 32
click at [486, 20] on span "Getaways" at bounding box center [487, 19] width 41 height 10
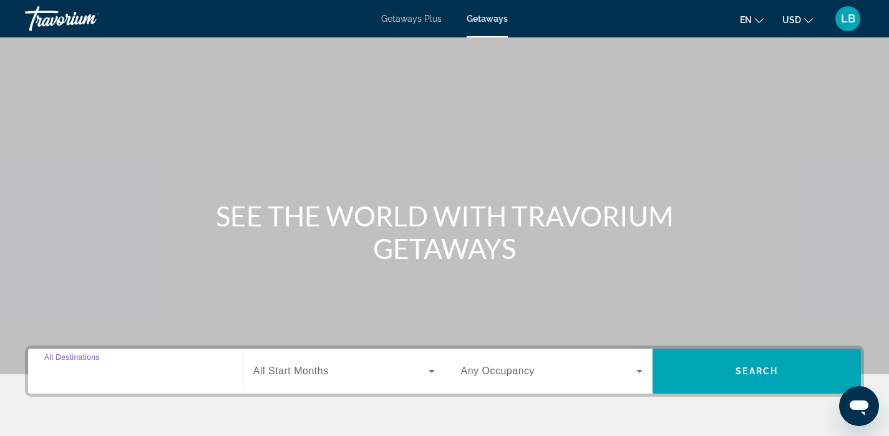
click at [146, 369] on input "Destination All Destinations" at bounding box center [135, 371] width 182 height 15
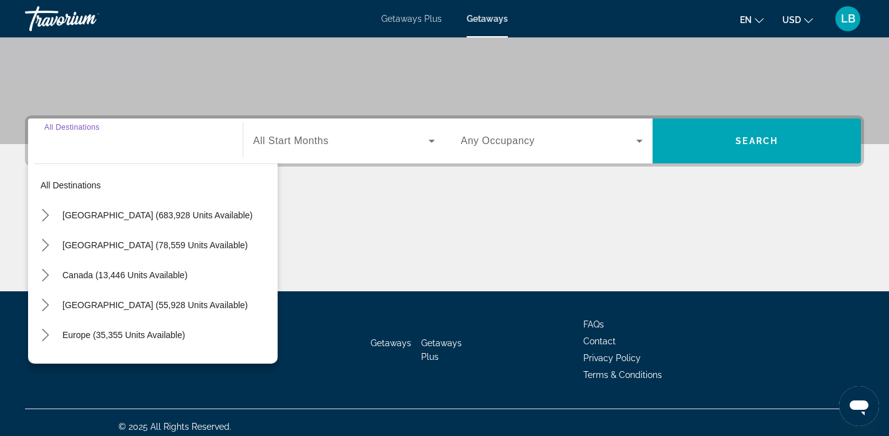
scroll to position [238, 0]
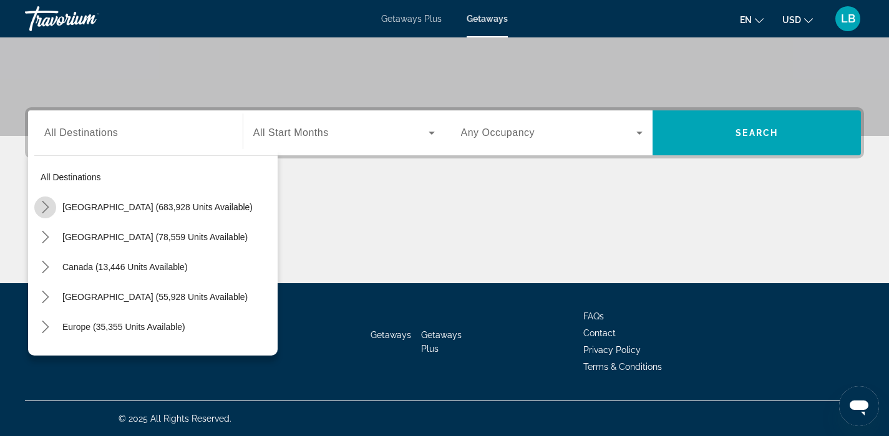
click at [46, 208] on icon "Toggle United States (683,928 units available) submenu" at bounding box center [45, 207] width 7 height 12
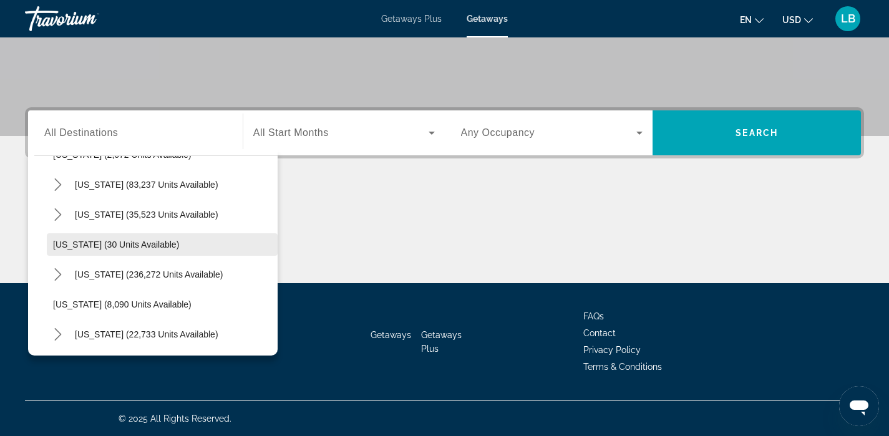
scroll to position [114, 0]
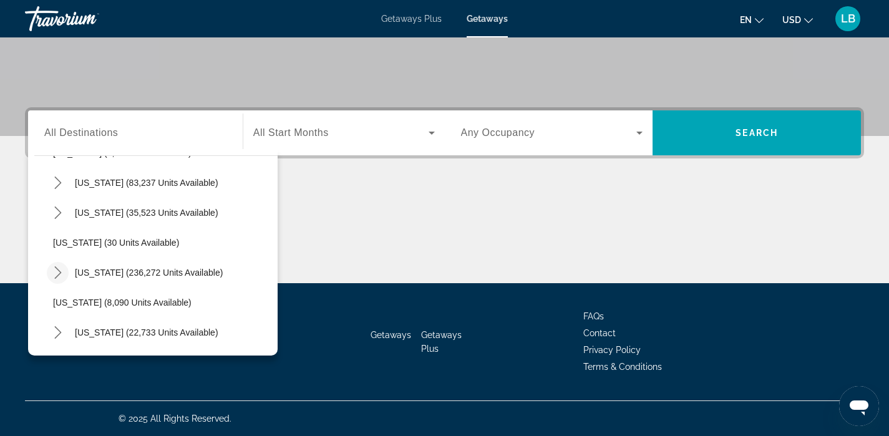
click at [59, 270] on icon "Toggle Florida (236,272 units available) submenu" at bounding box center [58, 272] width 12 height 12
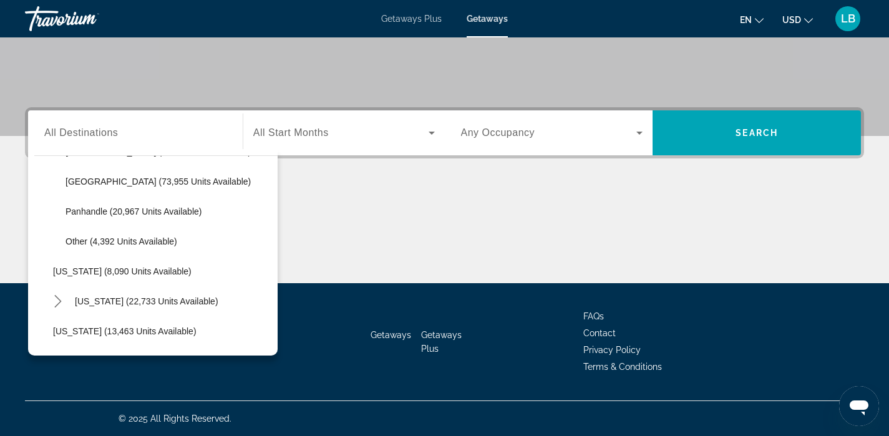
scroll to position [297, 0]
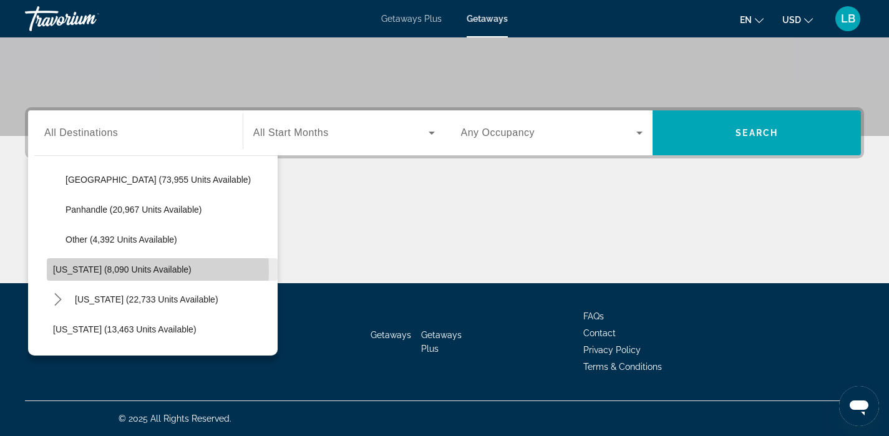
click at [61, 271] on span "[US_STATE] (8,090 units available)" at bounding box center [122, 270] width 139 height 10
type input "**********"
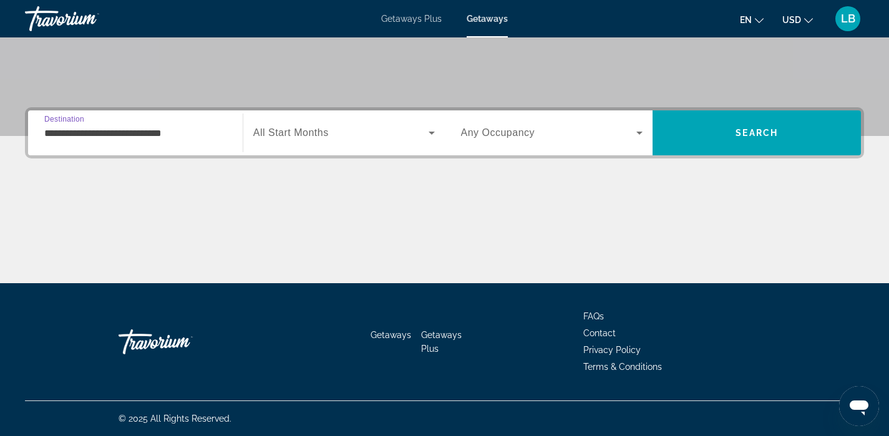
click at [305, 133] on span "All Start Months" at bounding box center [291, 132] width 76 height 11
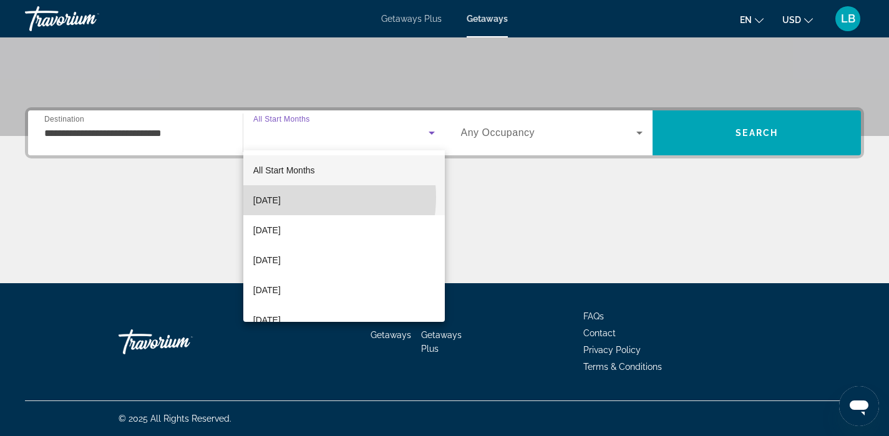
click at [281, 197] on span "[DATE]" at bounding box center [266, 200] width 27 height 15
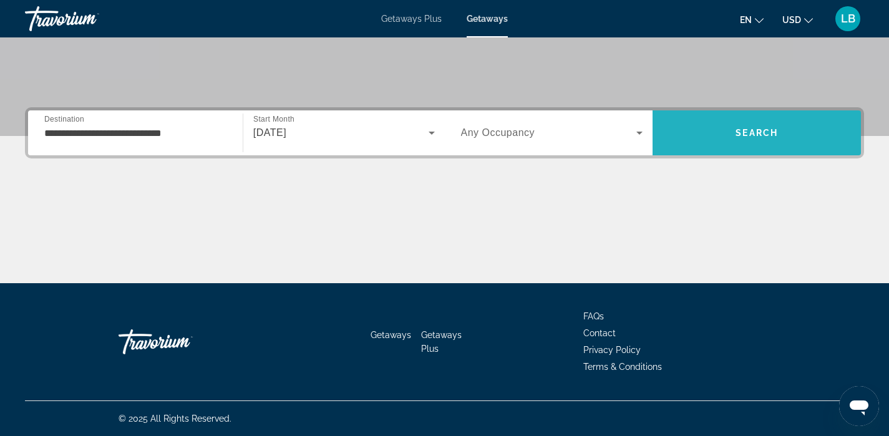
click at [774, 127] on span "Search" at bounding box center [757, 133] width 208 height 30
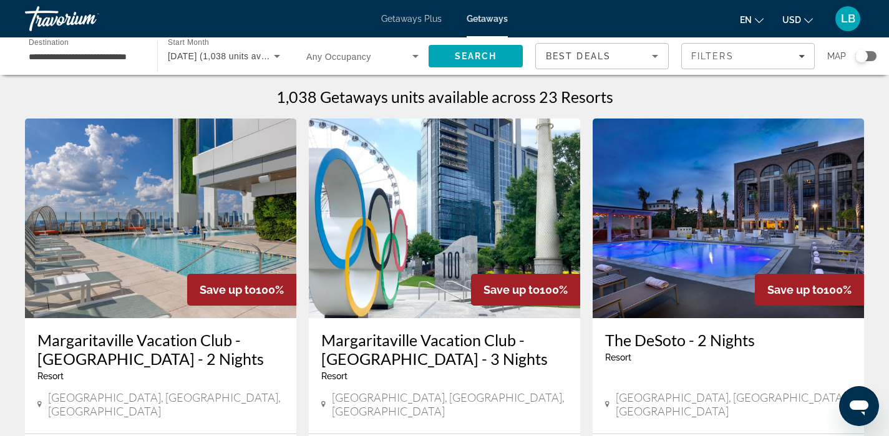
click at [869, 56] on div "Search widget" at bounding box center [866, 56] width 21 height 10
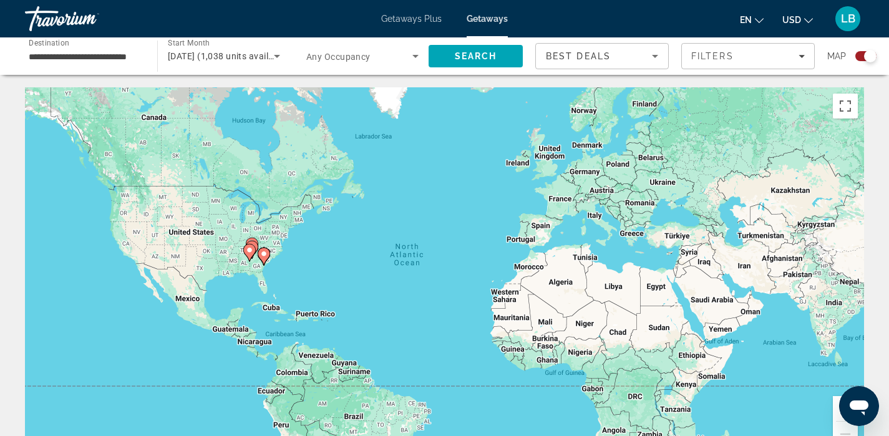
click at [255, 273] on div "To activate drag with keyboard, press Alt + Enter. Once in keyboard drag state,…" at bounding box center [444, 274] width 839 height 374
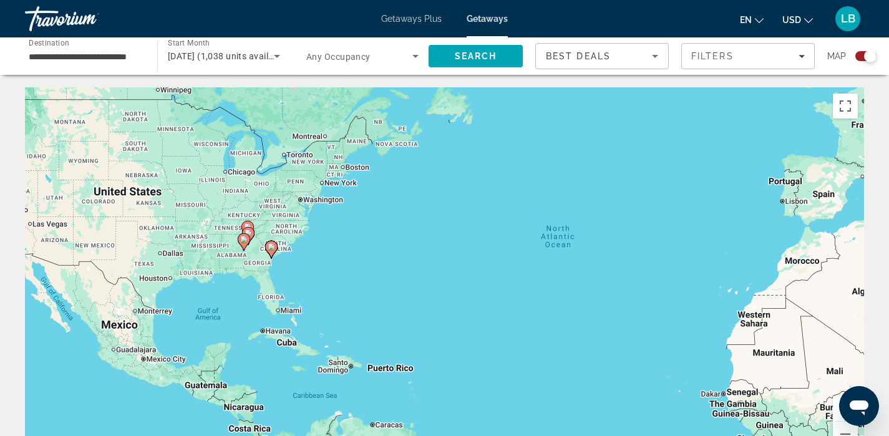
click at [253, 250] on div "To activate drag with keyboard, press Alt + Enter. Once in keyboard drag state,…" at bounding box center [444, 274] width 839 height 374
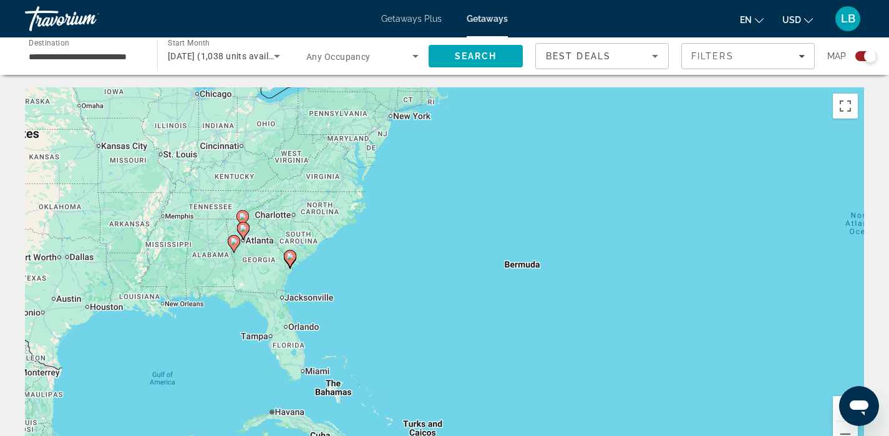
click at [253, 250] on div "To activate drag with keyboard, press Alt + Enter. Once in keyboard drag state,…" at bounding box center [444, 274] width 839 height 374
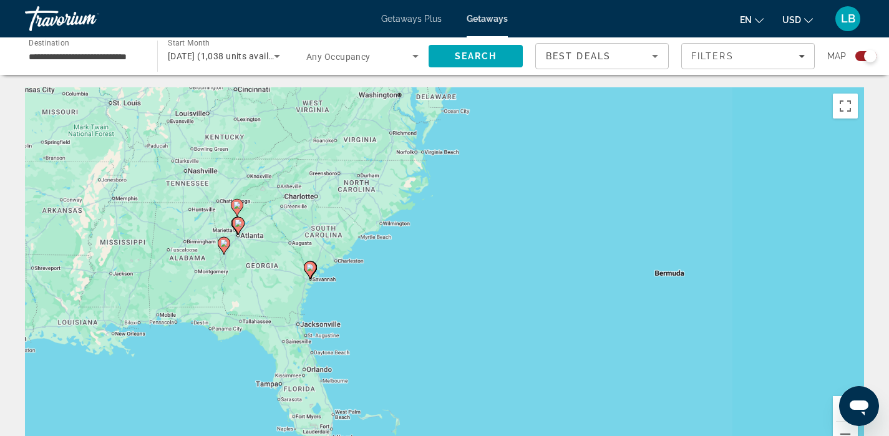
click at [253, 250] on div "To activate drag with keyboard, press Alt + Enter. Once in keyboard drag state,…" at bounding box center [444, 274] width 839 height 374
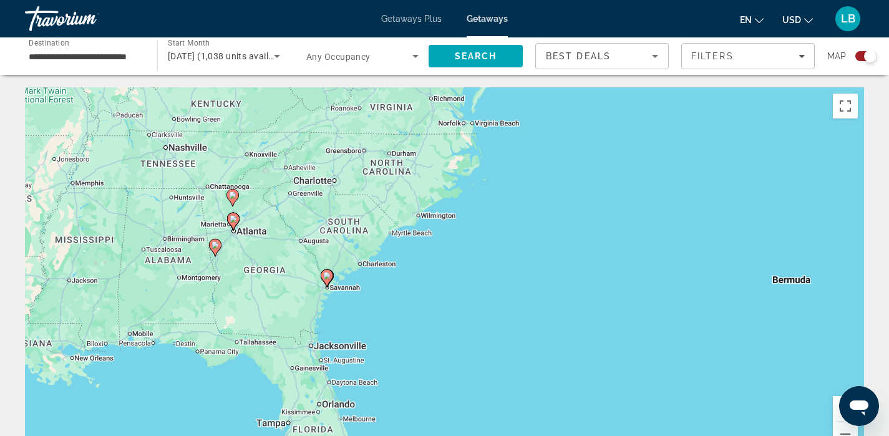
click at [253, 250] on div "To activate drag with keyboard, press Alt + Enter. Once in keyboard drag state,…" at bounding box center [444, 274] width 839 height 374
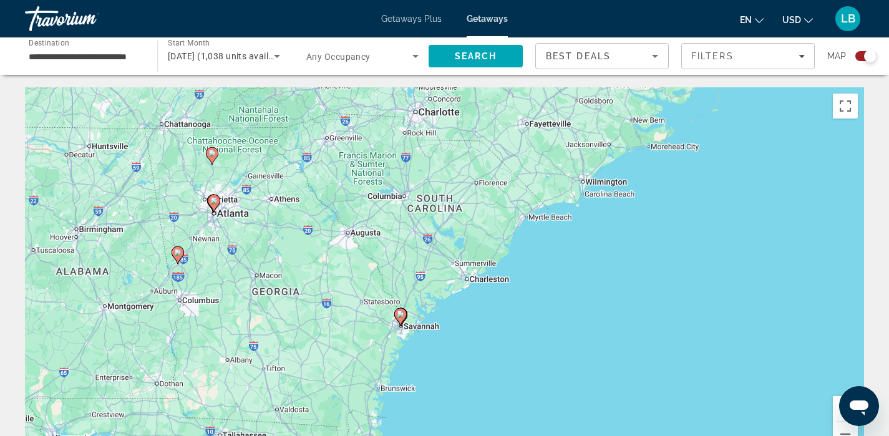
click at [249, 208] on div "To activate drag with keyboard, press Alt + Enter. Once in keyboard drag state,…" at bounding box center [444, 274] width 839 height 374
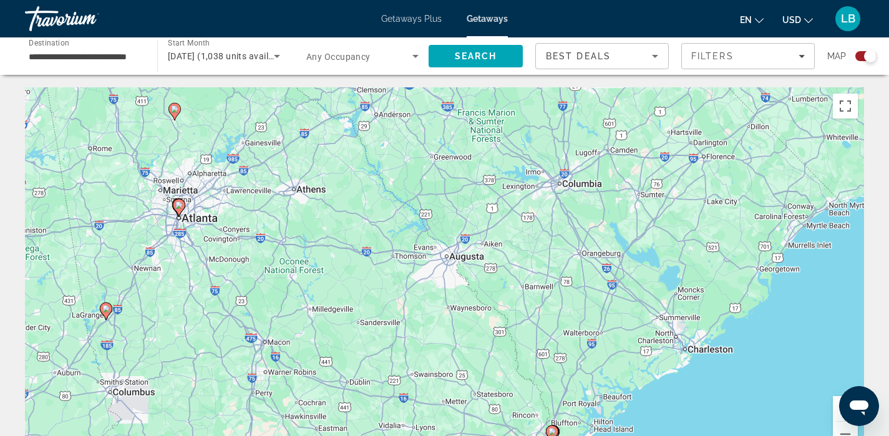
click at [304, 188] on div "To activate drag with keyboard, press Alt + Enter. Once in keyboard drag state,…" at bounding box center [444, 274] width 839 height 374
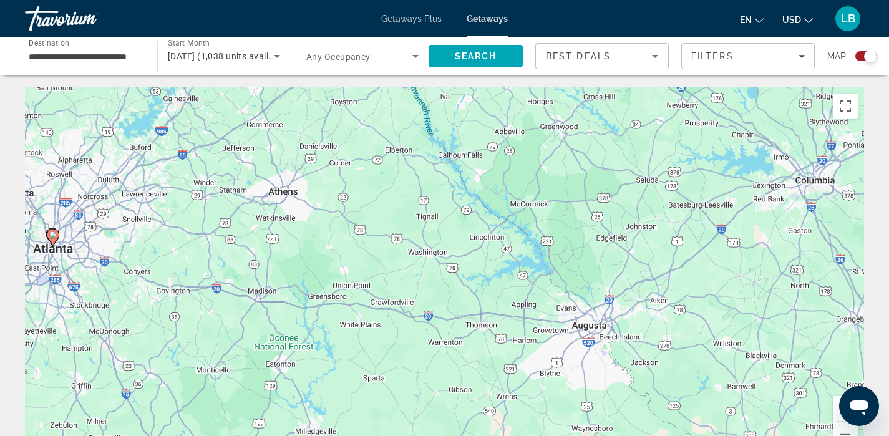
click at [210, 215] on div "To activate drag with keyboard, press Alt + Enter. Once in keyboard drag state,…" at bounding box center [444, 274] width 839 height 374
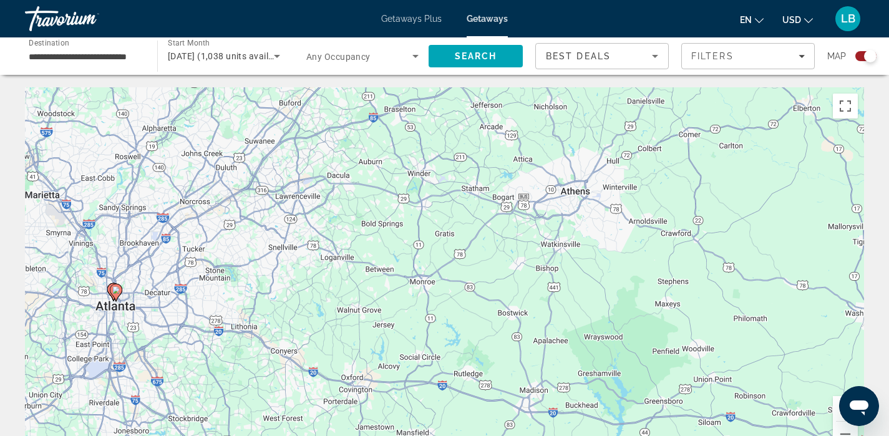
drag, startPoint x: 118, startPoint y: 176, endPoint x: 339, endPoint y: 200, distance: 222.2
click at [339, 200] on div "To activate drag with keyboard, press Alt + Enter. Once in keyboard drag state,…" at bounding box center [444, 274] width 839 height 374
click at [305, 172] on div "To activate drag with keyboard, press Alt + Enter. Once in keyboard drag state,…" at bounding box center [444, 274] width 839 height 374
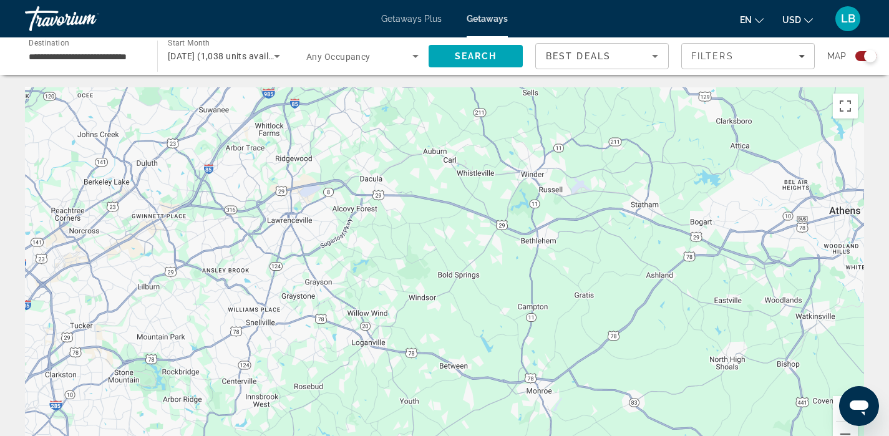
click at [265, 162] on div "To activate drag with keyboard, press Alt + Enter. Once in keyboard drag state,…" at bounding box center [444, 274] width 839 height 374
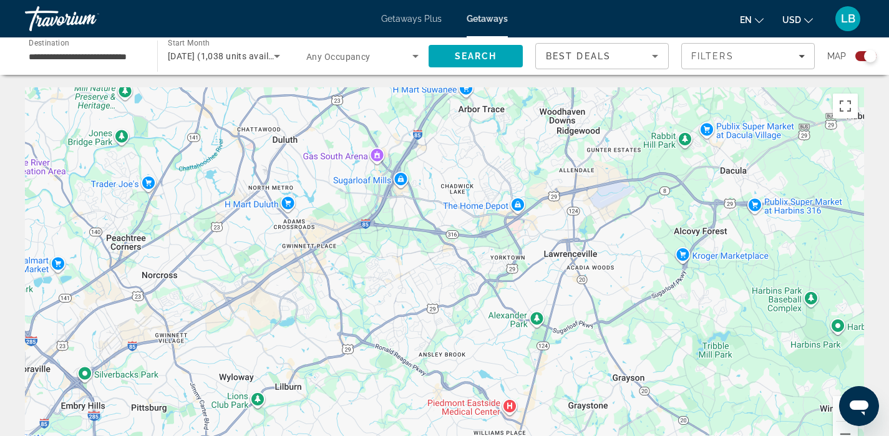
drag, startPoint x: 265, startPoint y: 162, endPoint x: 524, endPoint y: 137, distance: 259.5
click at [524, 137] on div "Main content" at bounding box center [444, 274] width 839 height 374
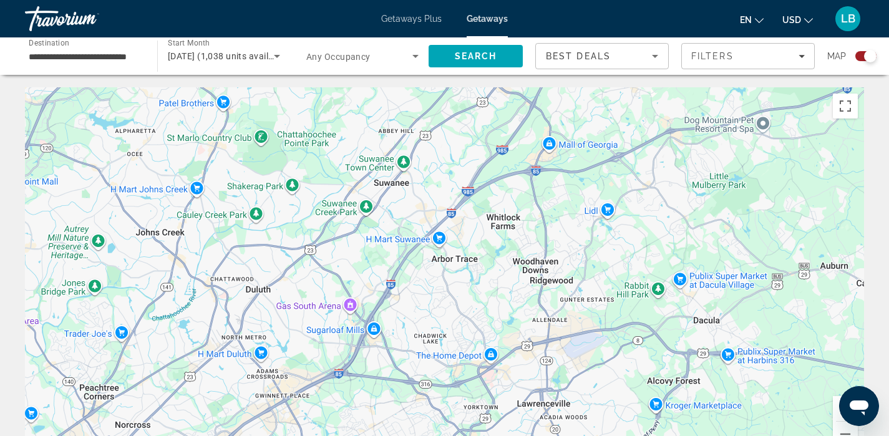
drag, startPoint x: 431, startPoint y: 275, endPoint x: 406, endPoint y: 422, distance: 149.3
click at [406, 422] on div "Main content" at bounding box center [444, 274] width 839 height 374
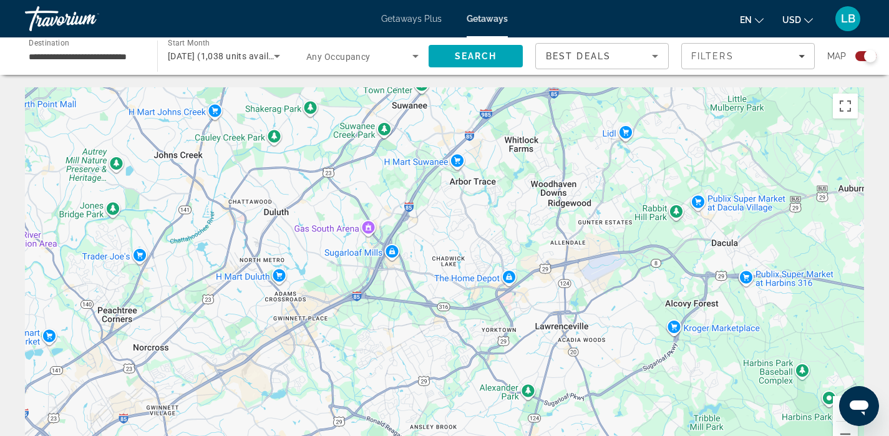
drag, startPoint x: 427, startPoint y: 312, endPoint x: 447, endPoint y: 228, distance: 86.6
click at [447, 228] on div "Main content" at bounding box center [444, 274] width 839 height 374
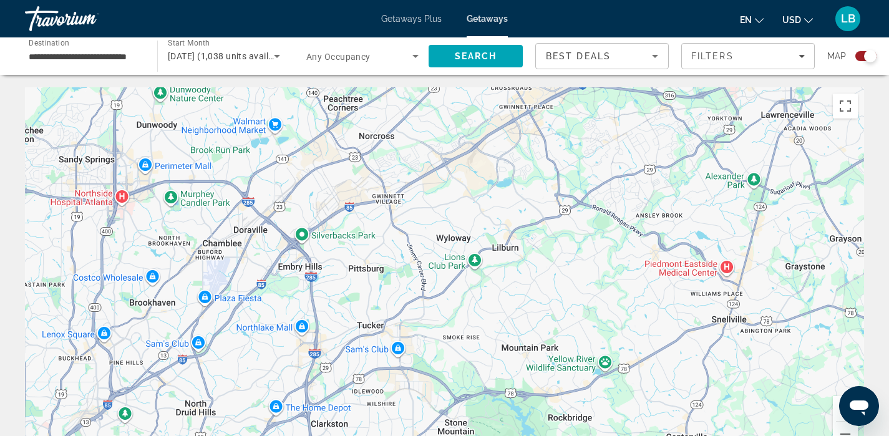
drag, startPoint x: 393, startPoint y: 355, endPoint x: 617, endPoint y: 147, distance: 305.6
click at [617, 147] on div "Main content" at bounding box center [444, 274] width 839 height 374
click at [491, 130] on div "To activate drag with keyboard, press Alt + Enter. Once in keyboard drag state,…" at bounding box center [444, 274] width 839 height 374
click at [501, 290] on div "To activate drag with keyboard, press Alt + Enter. Once in keyboard drag state,…" at bounding box center [444, 274] width 839 height 374
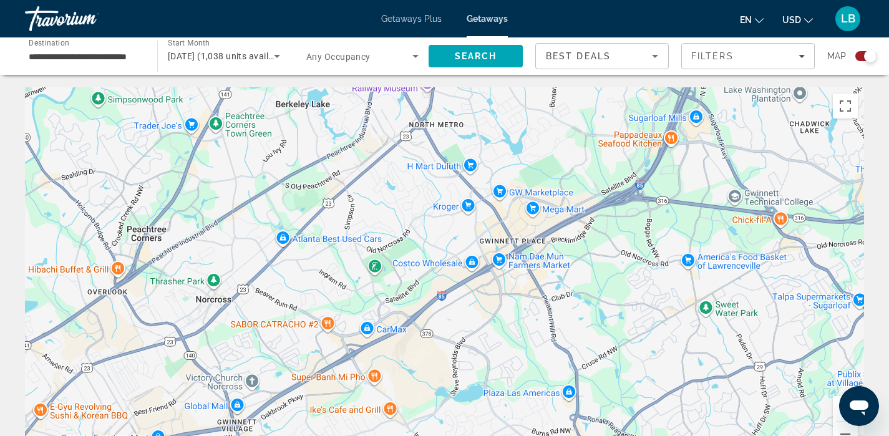
drag, startPoint x: 538, startPoint y: 158, endPoint x: 499, endPoint y: 479, distance: 323.7
click at [499, 436] on html "**********" at bounding box center [444, 218] width 889 height 436
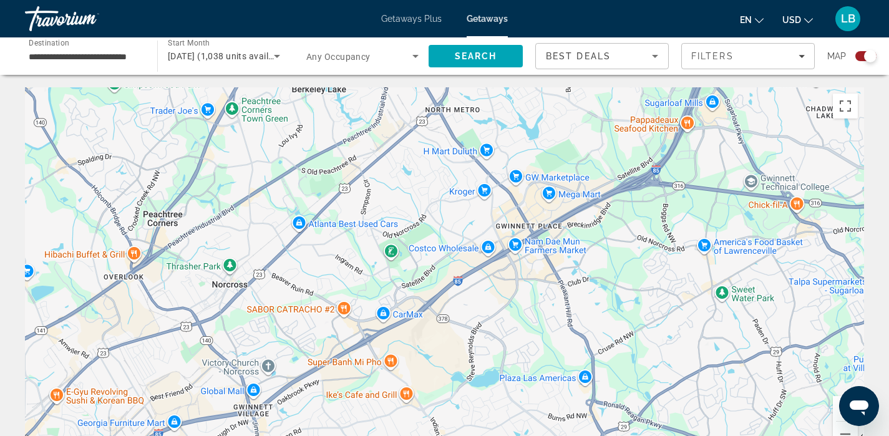
drag, startPoint x: 570, startPoint y: 323, endPoint x: 586, endPoint y: 309, distance: 21.3
click at [586, 309] on div "Main content" at bounding box center [444, 274] width 839 height 374
click at [601, 256] on div "Main content" at bounding box center [444, 274] width 839 height 374
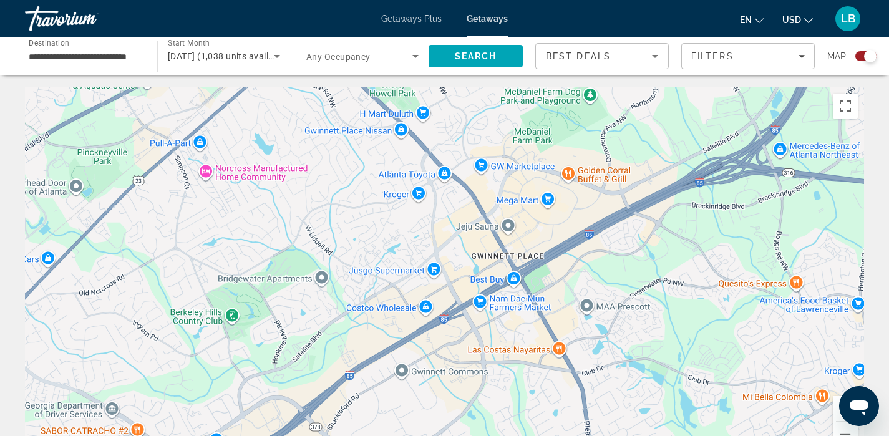
drag, startPoint x: 499, startPoint y: 167, endPoint x: 550, endPoint y: 227, distance: 78.8
click at [550, 227] on div "Main content" at bounding box center [444, 274] width 839 height 374
